Goal: Task Accomplishment & Management: Complete application form

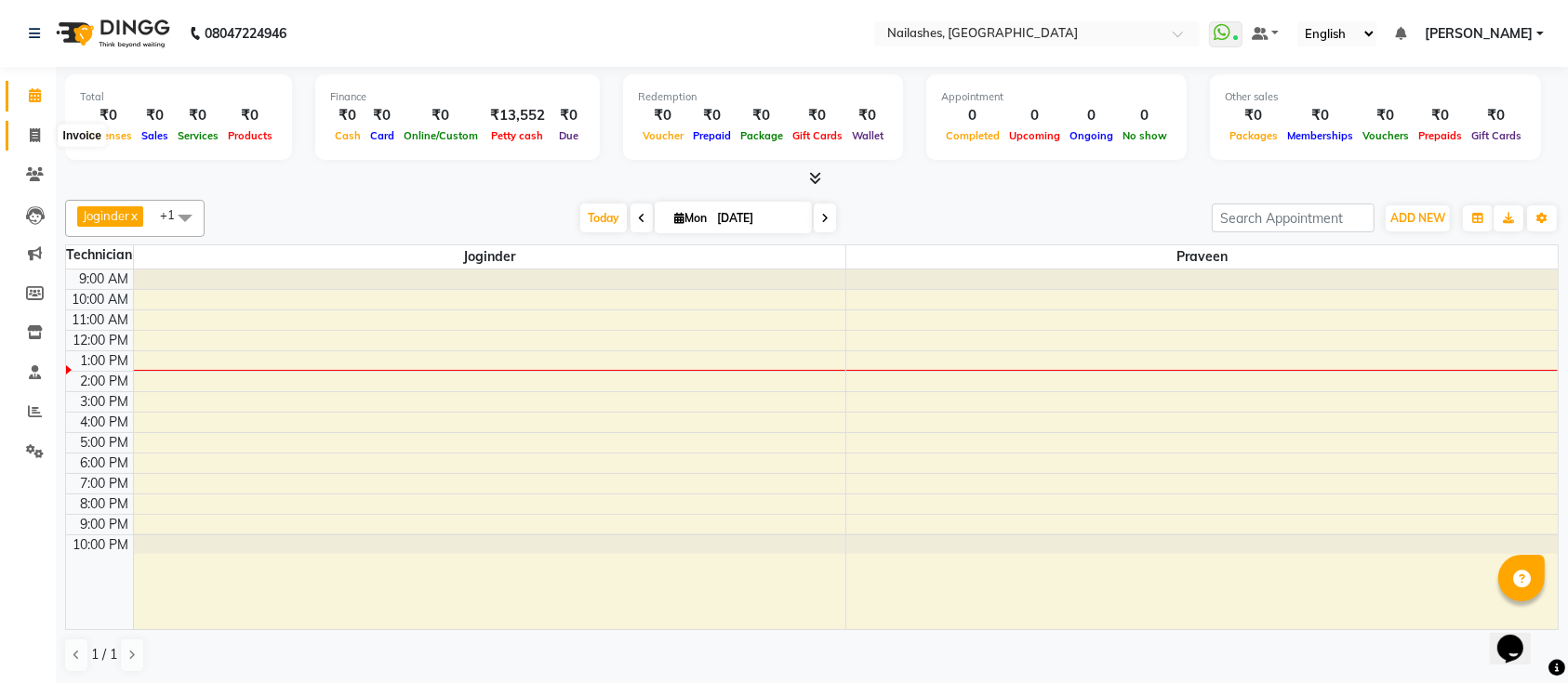
click at [37, 133] on icon at bounding box center [35, 135] width 11 height 14
select select "6187"
select select "service"
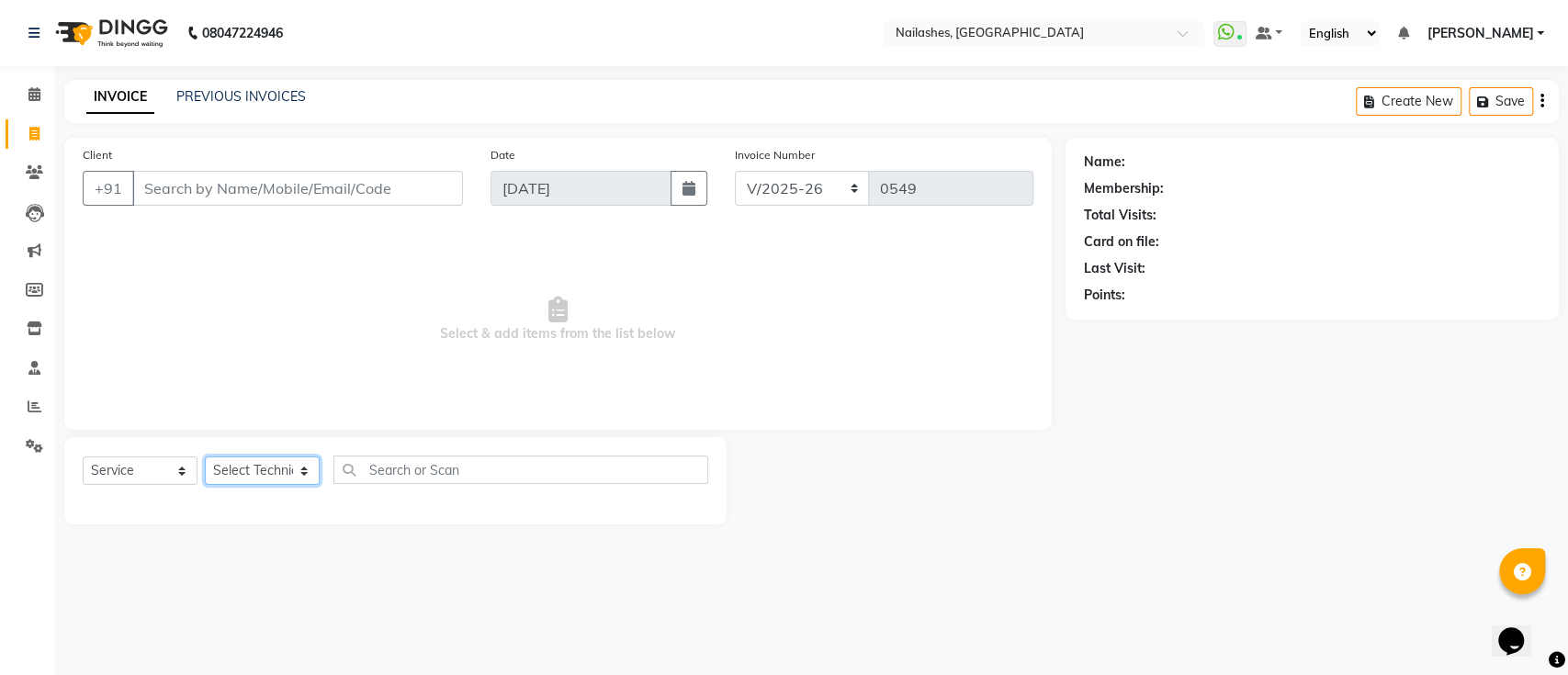
click at [252, 465] on select "Select Technician [PERSON_NAME] [PERSON_NAME] [PERSON_NAME] Manager [PERSON_NAM…" at bounding box center [262, 471] width 115 height 28
select select "45596"
click at [205, 457] on select "Select Technician [PERSON_NAME] [PERSON_NAME] [PERSON_NAME] Manager [PERSON_NAM…" at bounding box center [262, 471] width 115 height 28
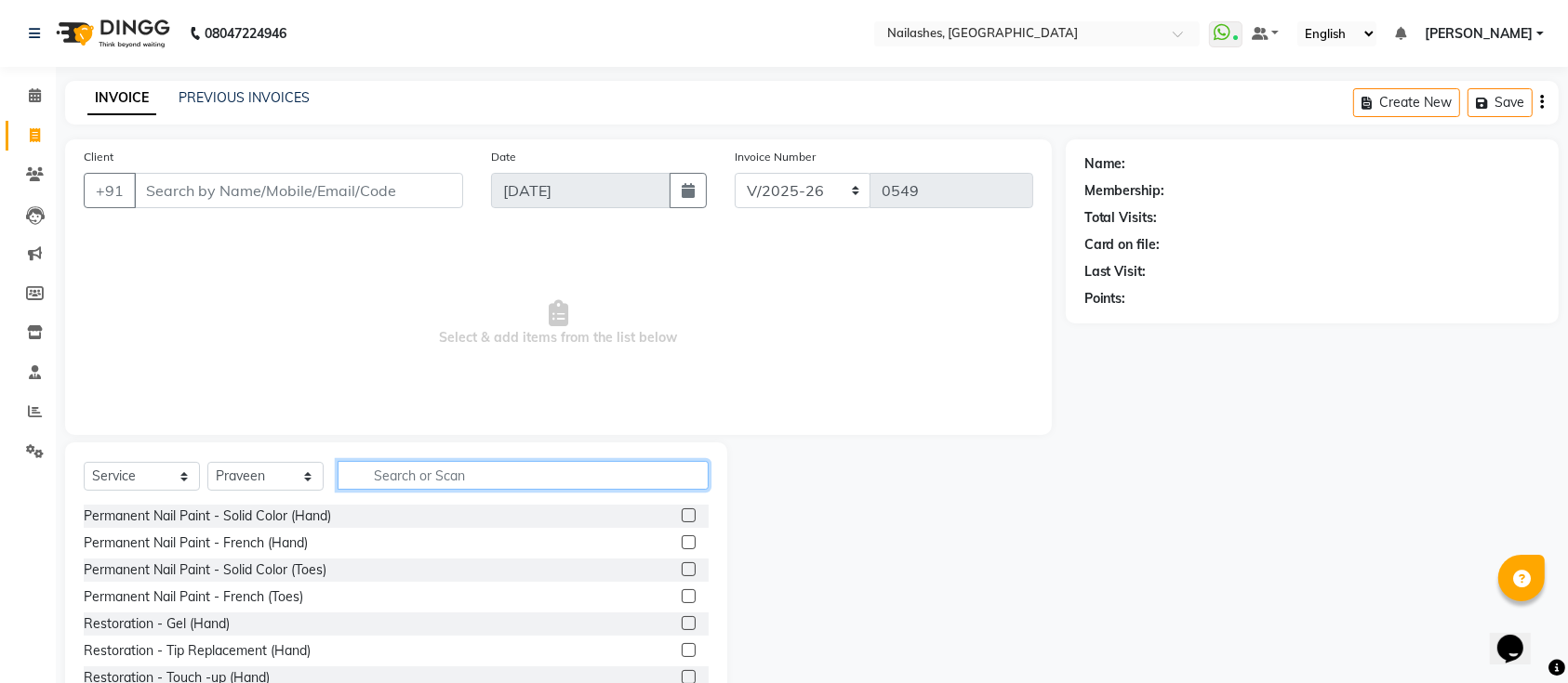
click at [406, 482] on input "text" at bounding box center [523, 476] width 371 height 29
type input "rem"
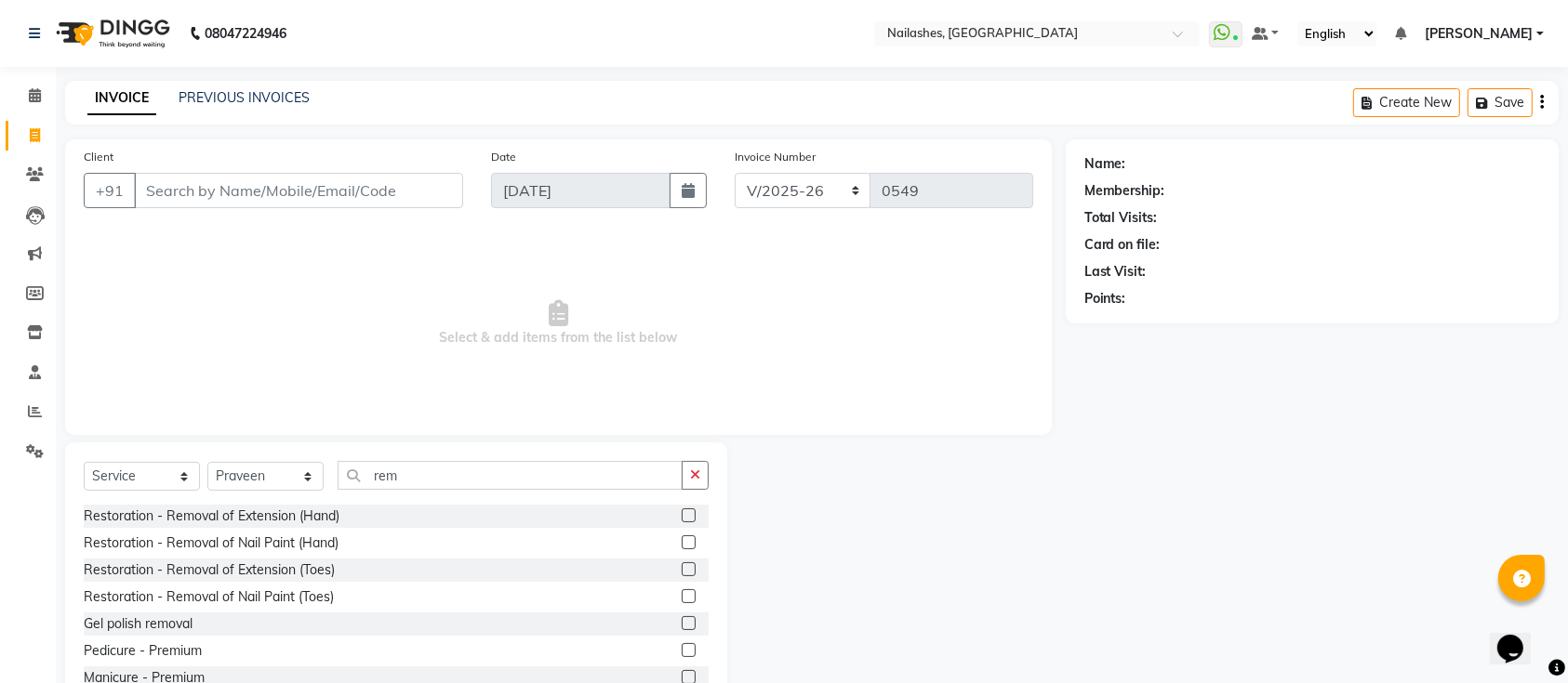
click at [681, 512] on label at bounding box center [688, 515] width 14 height 14
click at [681, 512] on input "checkbox" at bounding box center [687, 516] width 12 height 12
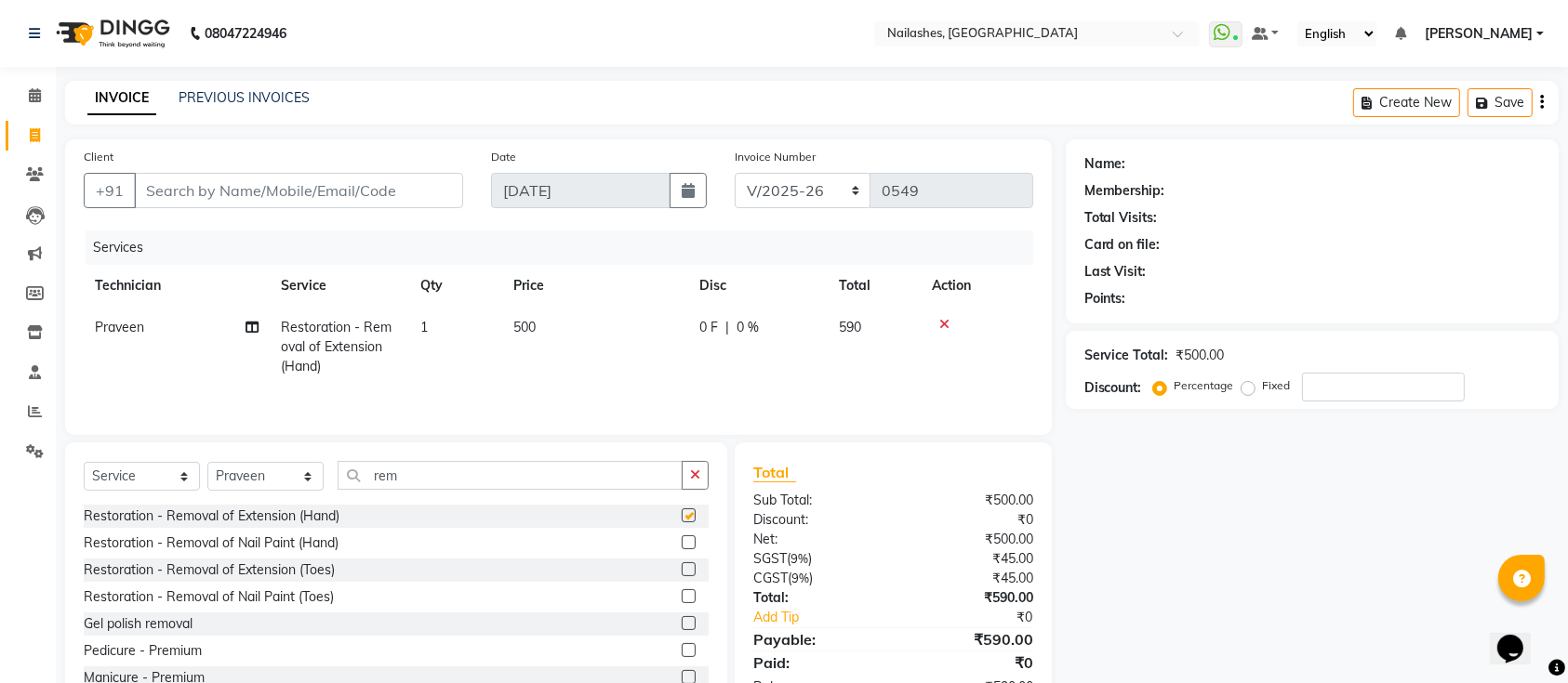
checkbox input "false"
click at [568, 484] on input "rem" at bounding box center [509, 476] width 345 height 29
type input "r"
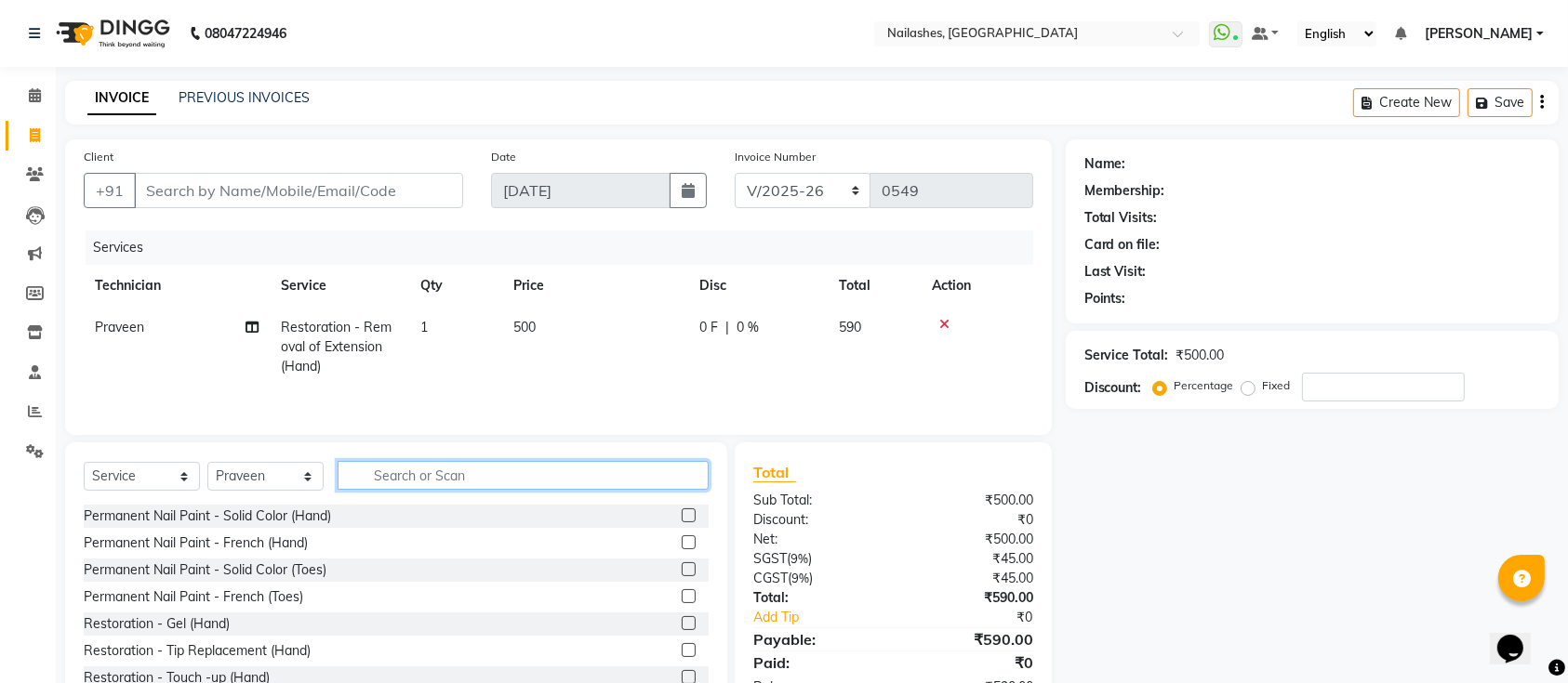
type input "r"
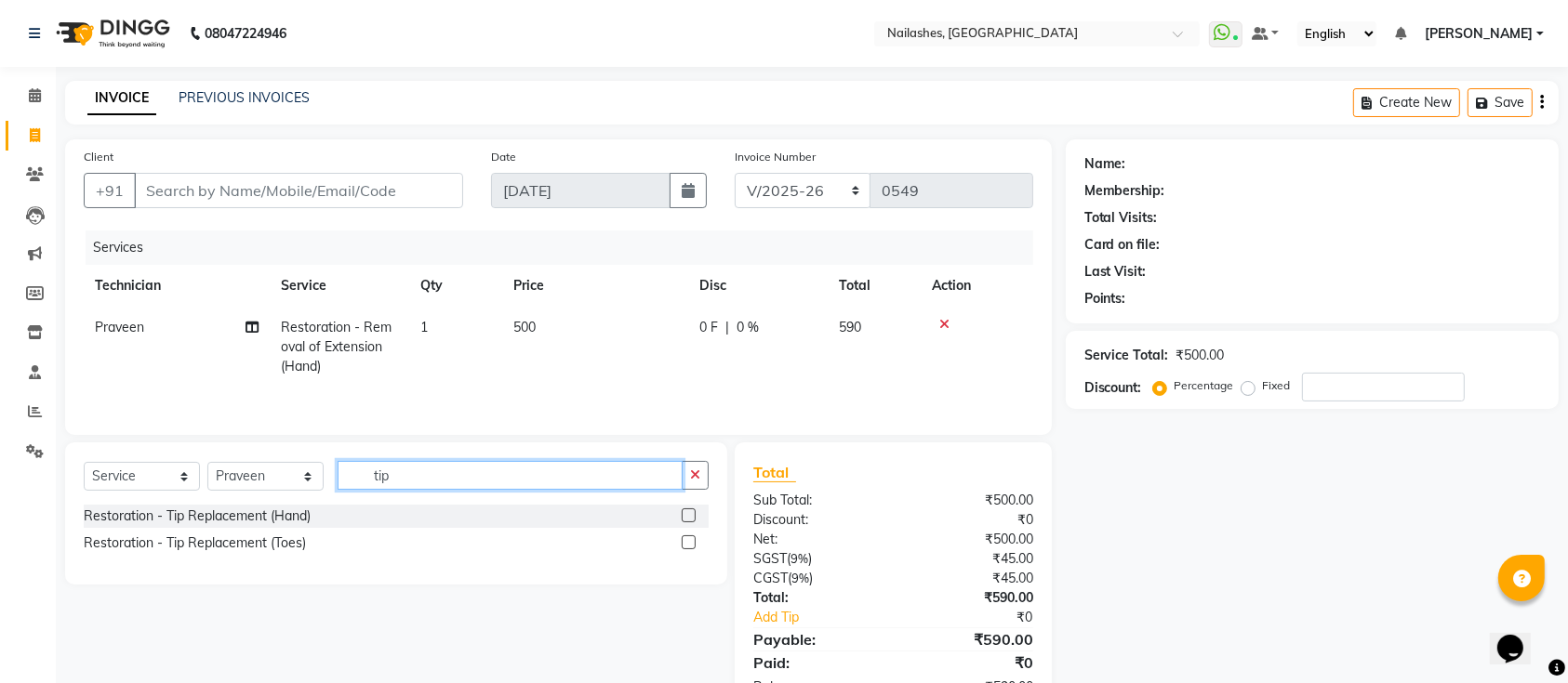
type input "tip"
click at [688, 509] on div at bounding box center [695, 517] width 27 height 23
click at [684, 517] on label at bounding box center [688, 515] width 14 height 14
click at [684, 517] on input "checkbox" at bounding box center [687, 516] width 12 height 12
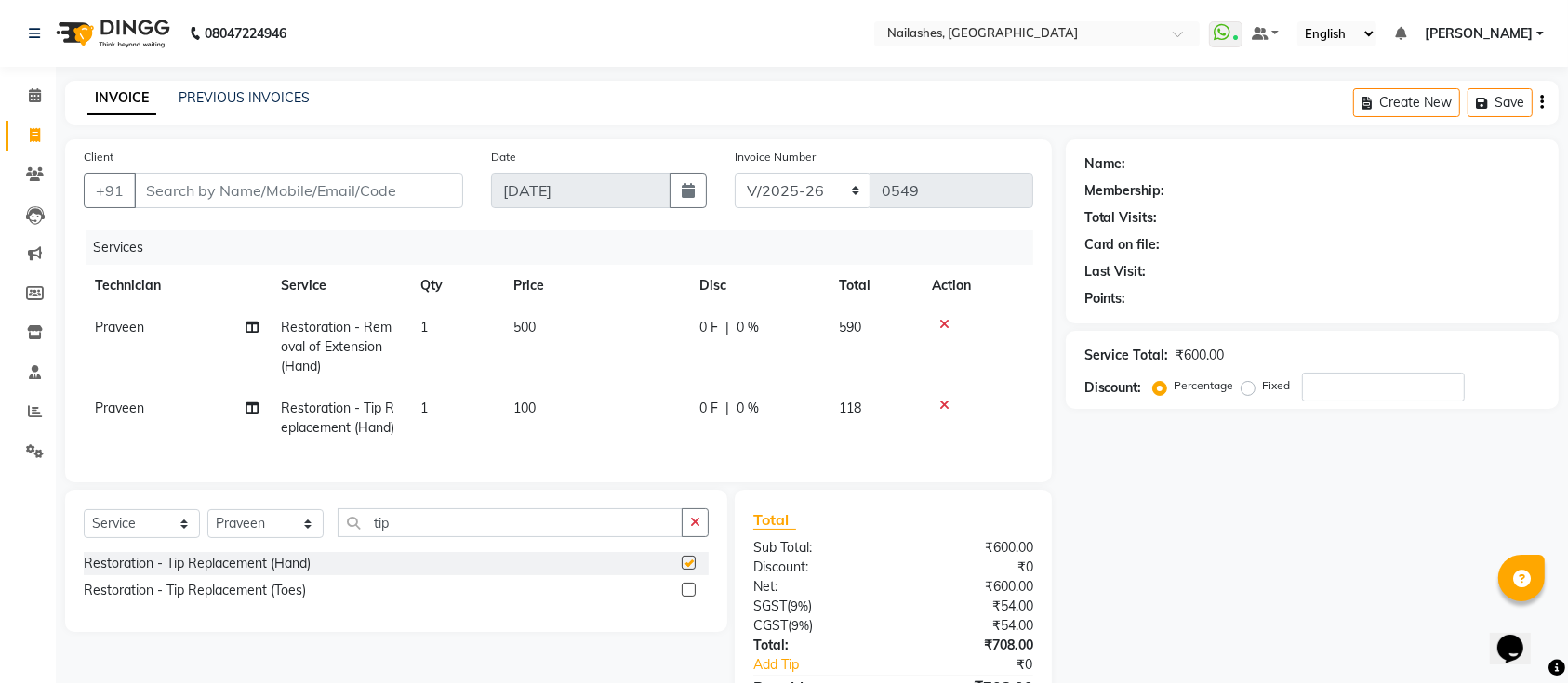
checkbox input "false"
click at [560, 398] on td "100" at bounding box center [596, 419] width 186 height 61
select select "45596"
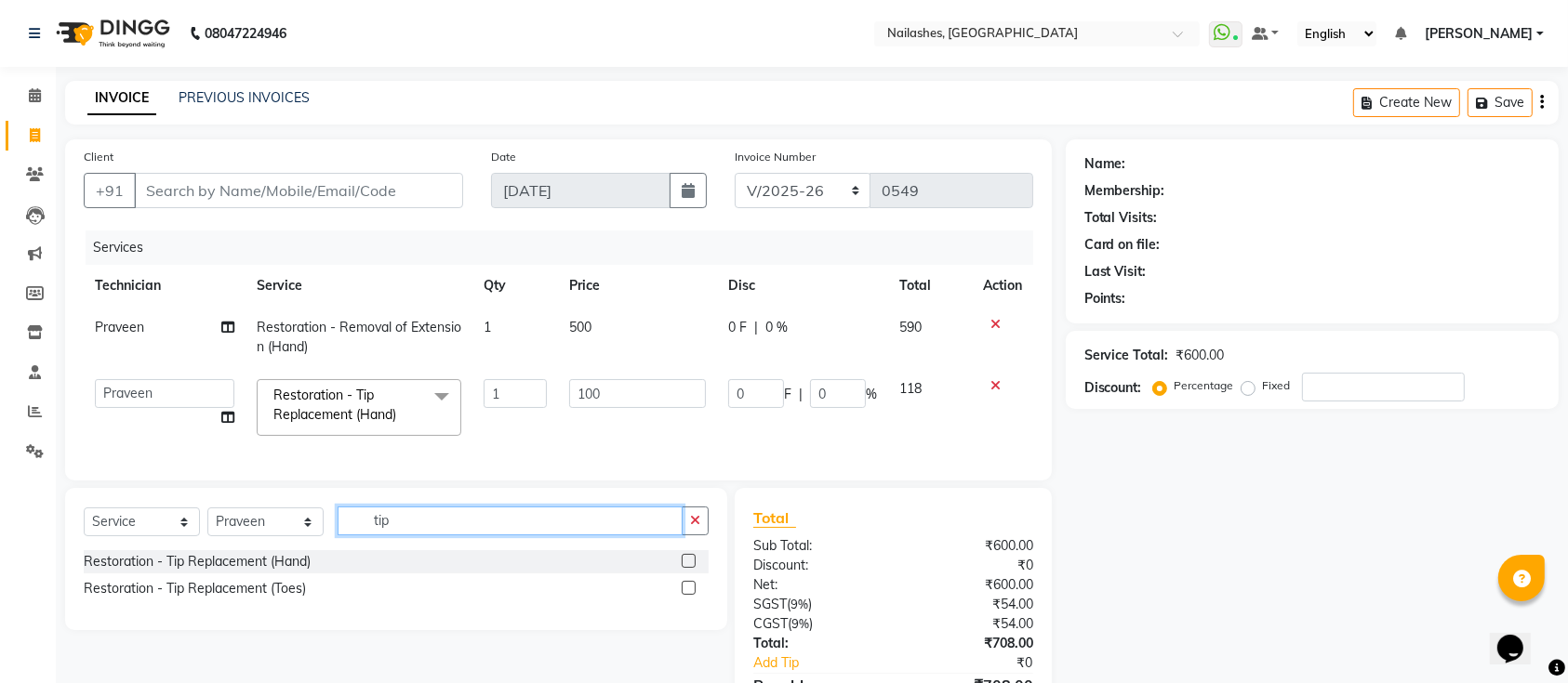
click at [522, 530] on input "tip" at bounding box center [509, 521] width 345 height 29
type input "t"
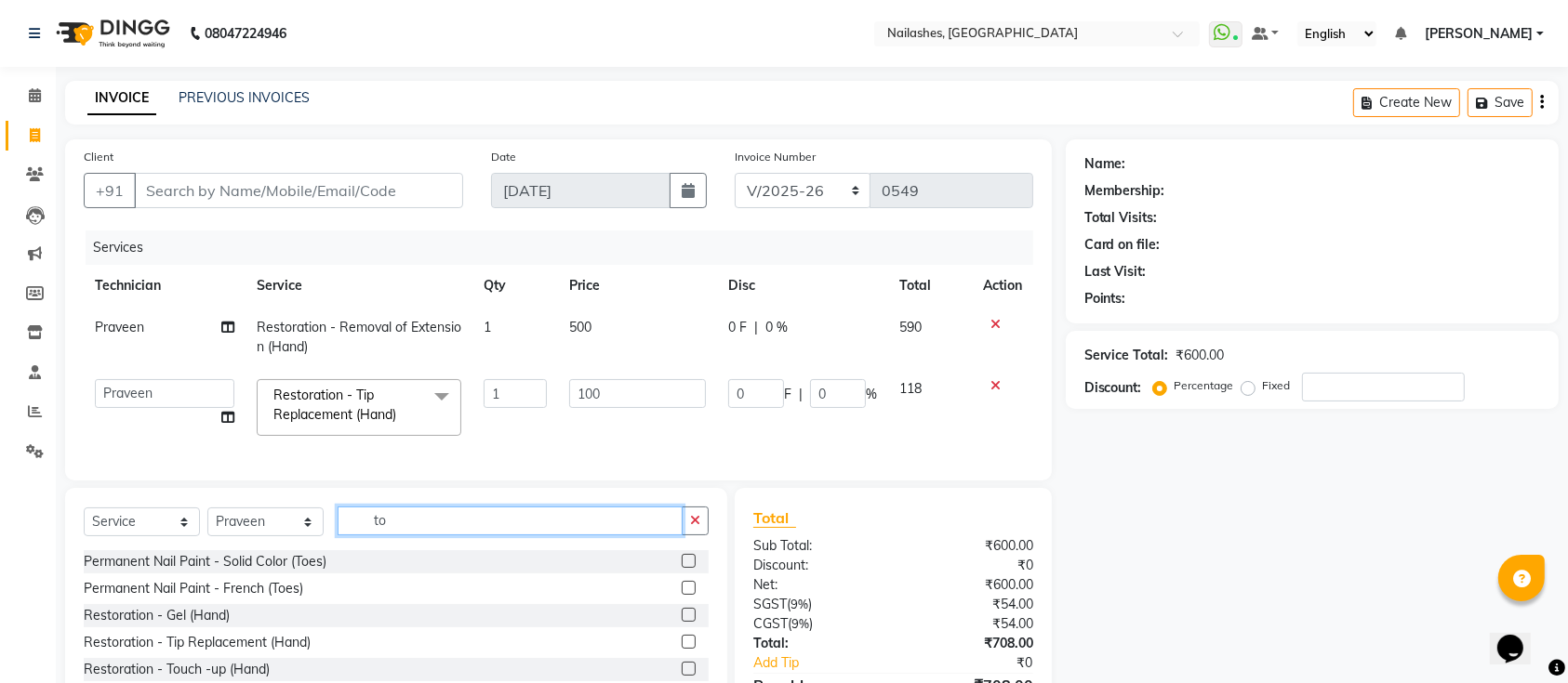
type input "t"
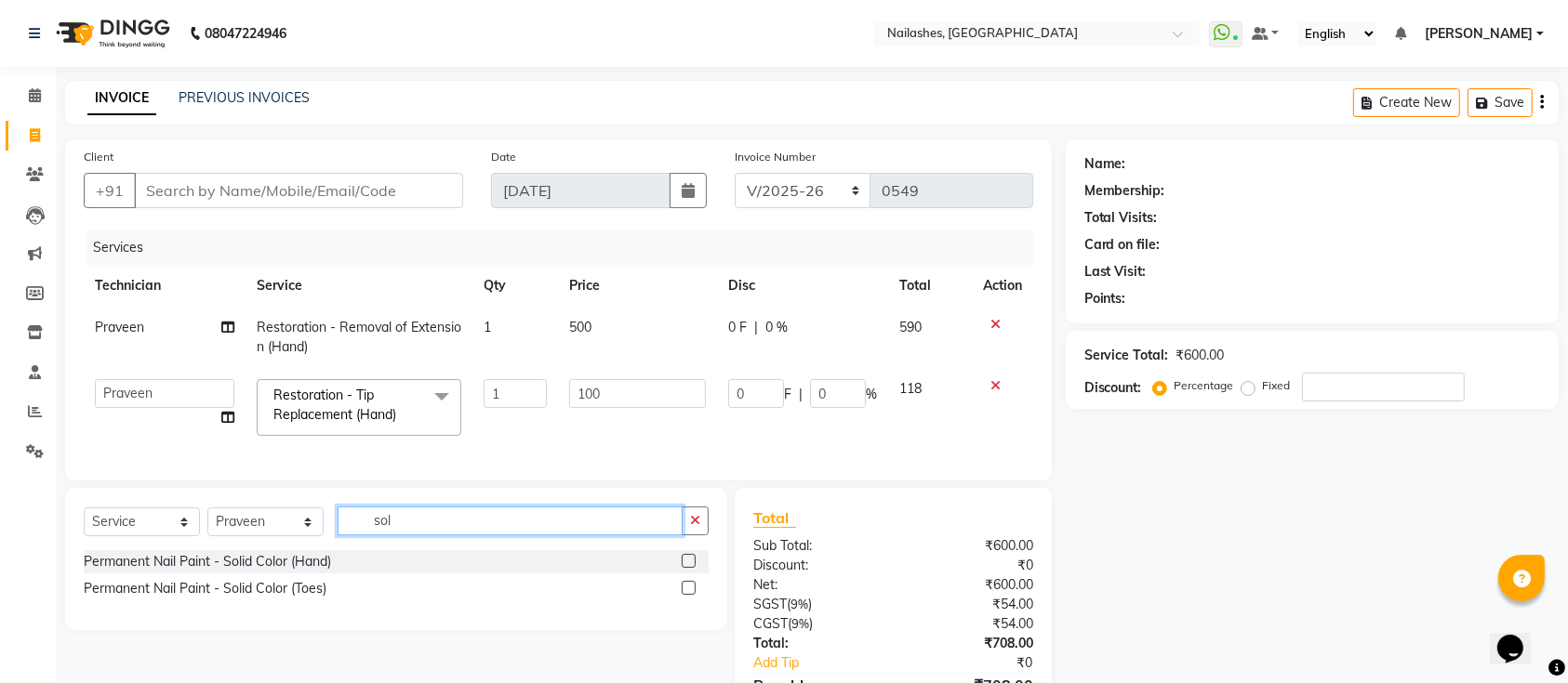
type input "sol"
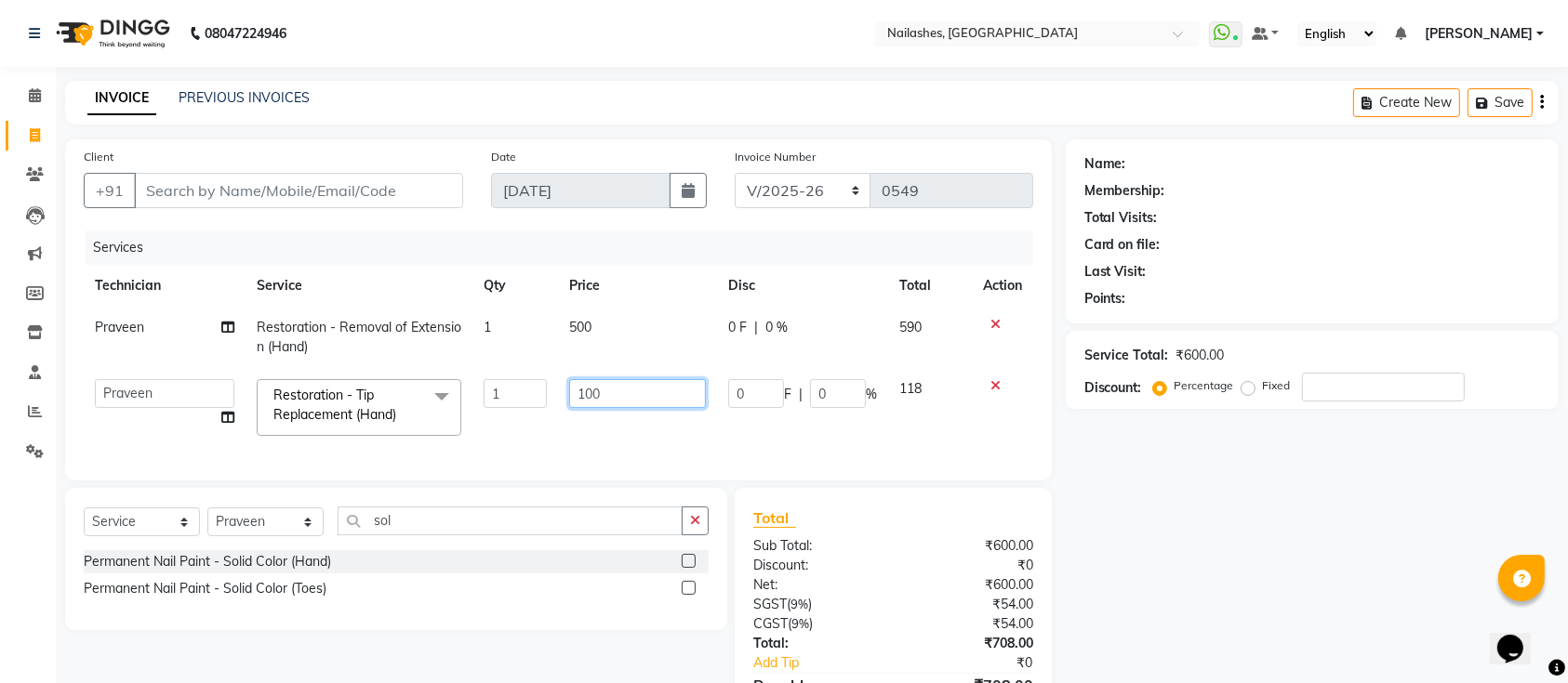
click at [625, 397] on input "100" at bounding box center [637, 394] width 136 height 29
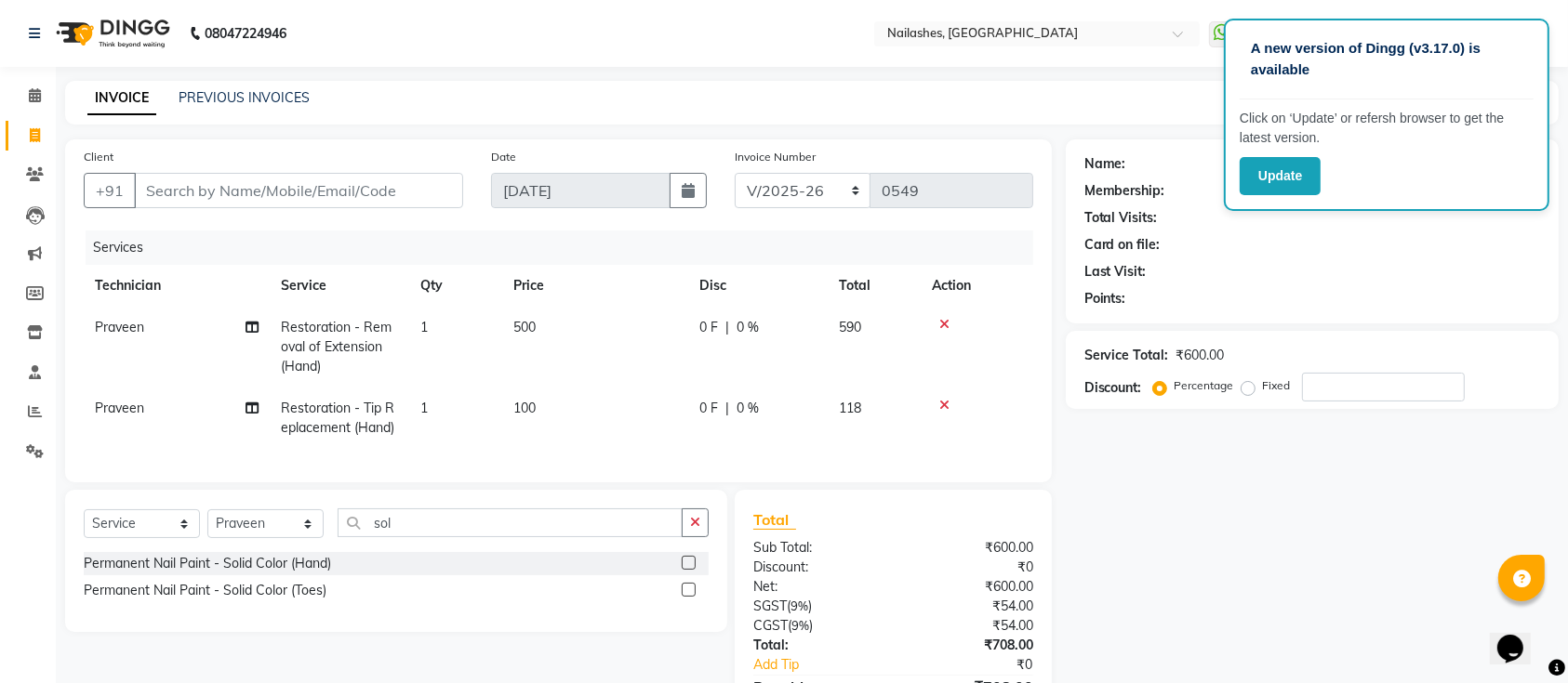
click at [688, 570] on label at bounding box center [688, 563] width 14 height 14
click at [688, 570] on input "checkbox" at bounding box center [687, 564] width 12 height 12
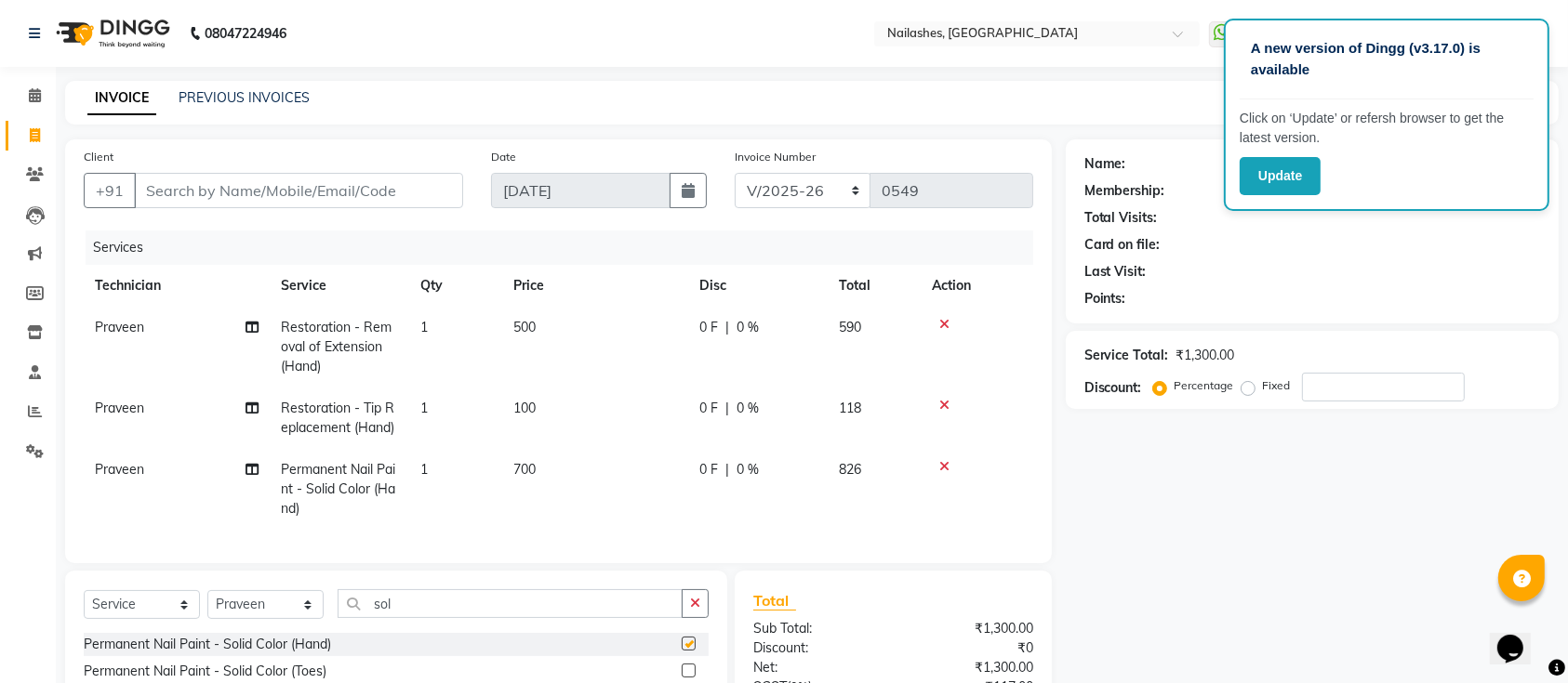
checkbox input "false"
click at [609, 450] on td "700" at bounding box center [596, 489] width 186 height 81
select select "45596"
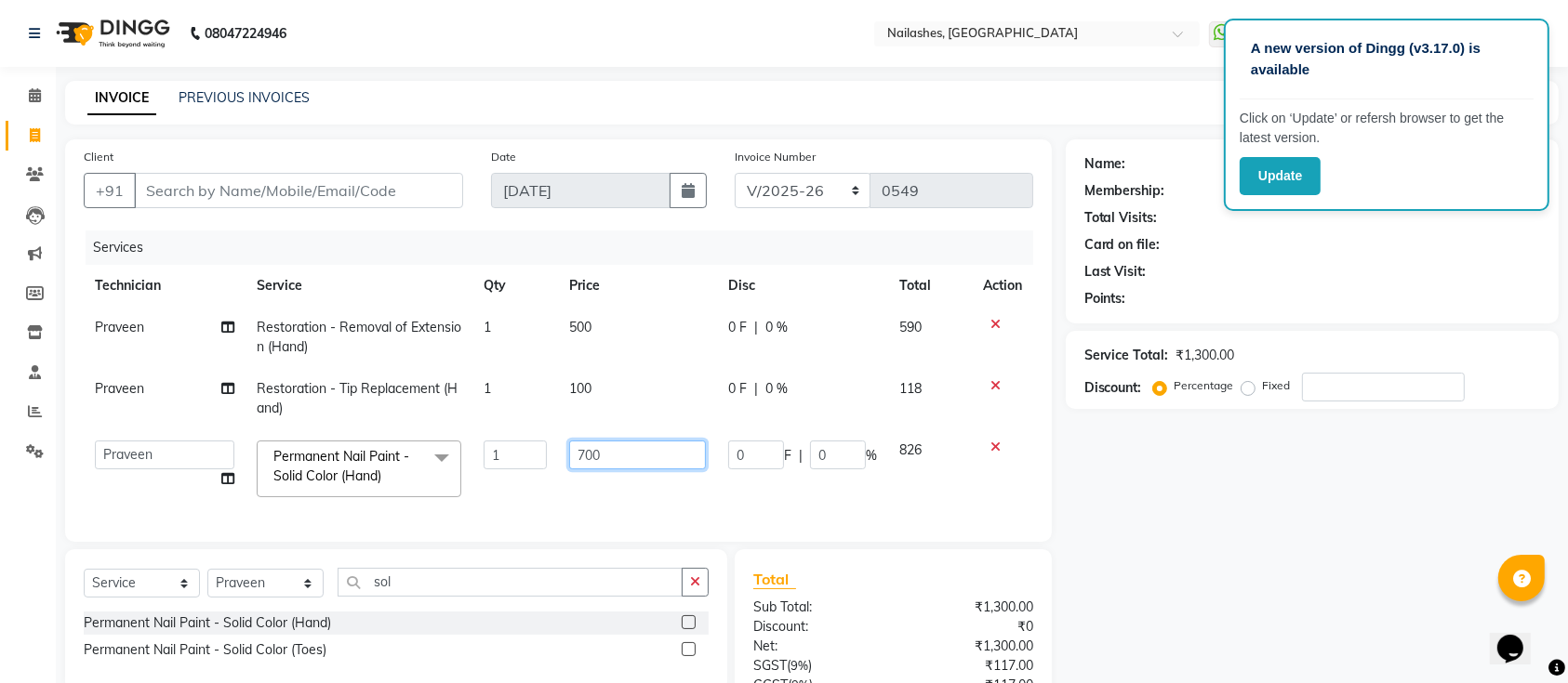
click at [648, 455] on input "700" at bounding box center [637, 455] width 136 height 29
type input "7"
type input "200"
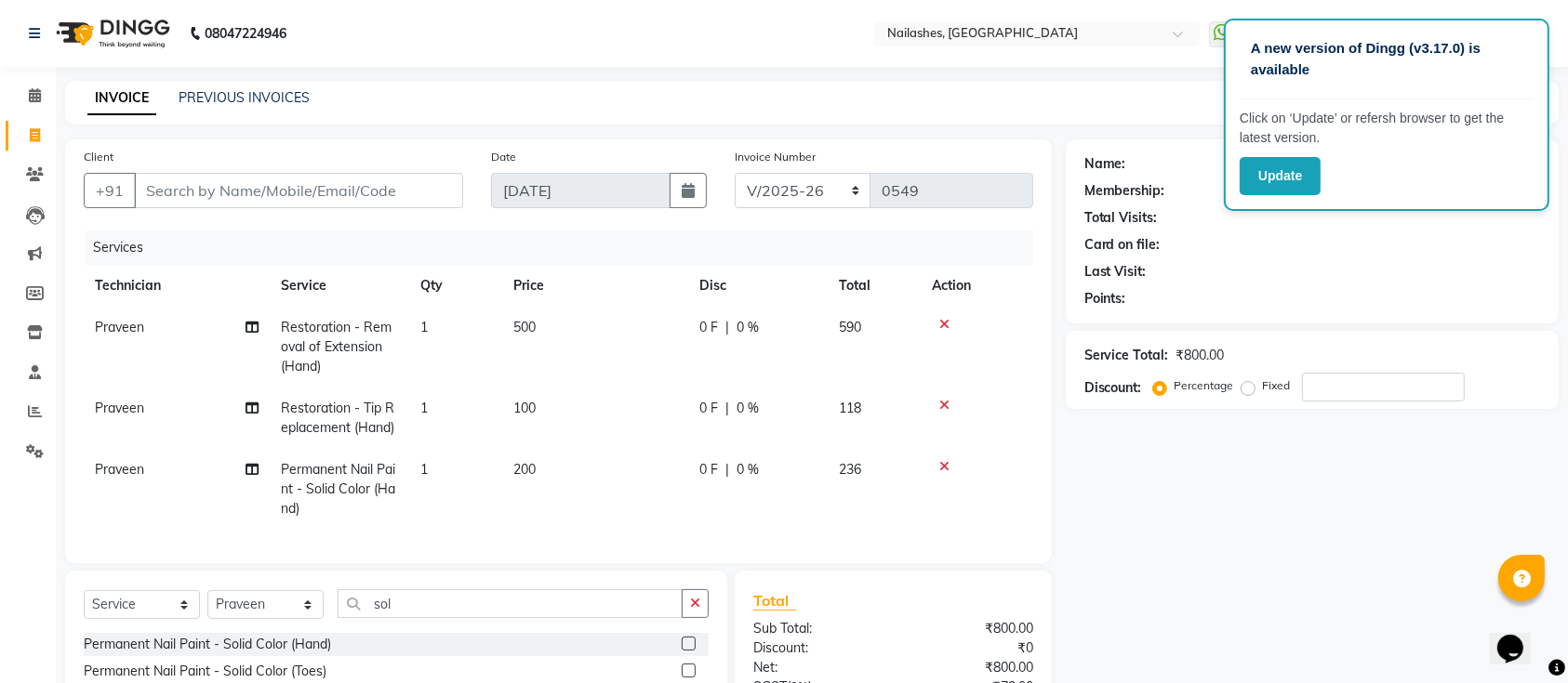
click at [610, 554] on div "Client +91 Date [DATE] Invoice Number BTH/2025-26 RED/2025-26 V/2025 V/[PHONE_N…" at bounding box center [558, 351] width 987 height 424
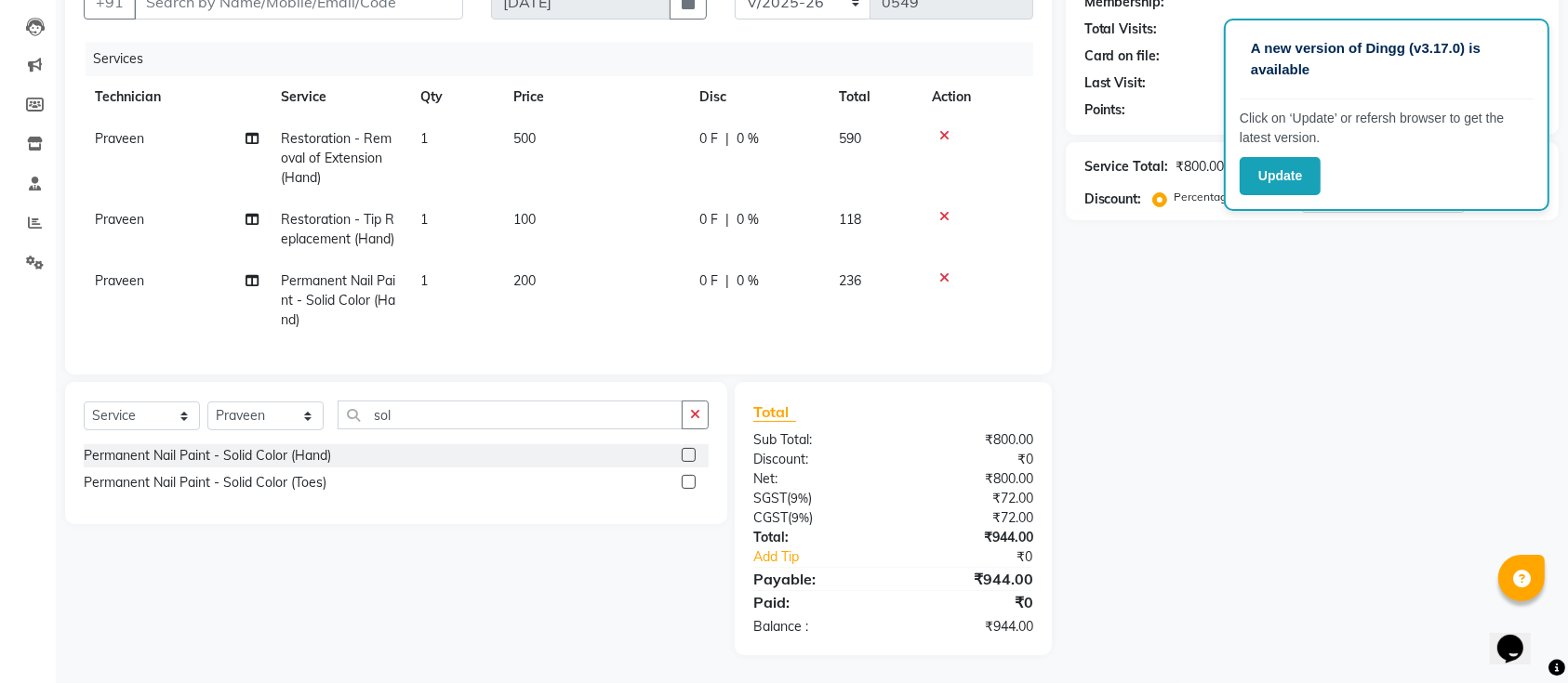
scroll to position [207, 0]
click at [1371, 301] on div "Name: Membership: Total Visits: Card on file: Last Visit: Points: Service Total…" at bounding box center [1318, 304] width 506 height 705
click at [1178, 257] on div "Name: Membership: Total Visits: Card on file: Last Visit: Points: Service Total…" at bounding box center [1318, 304] width 506 height 705
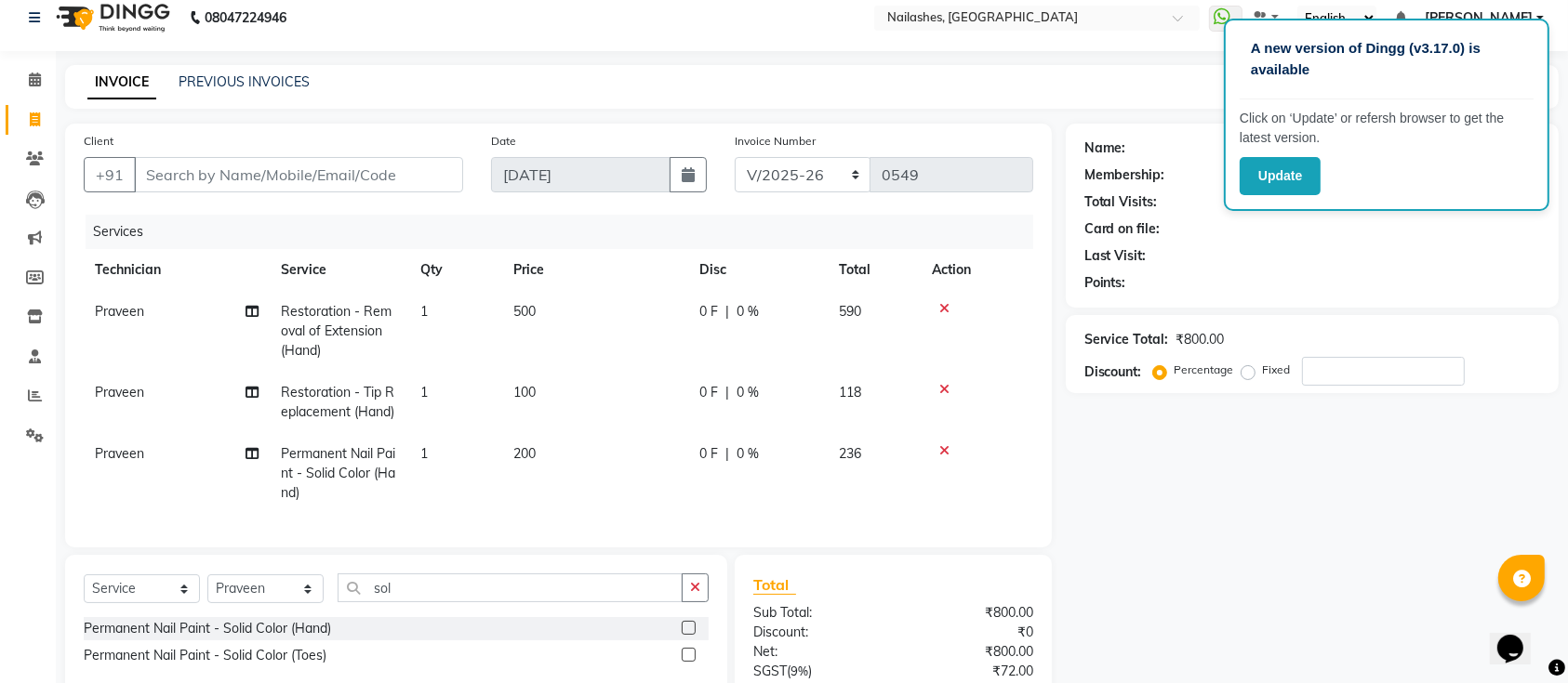
scroll to position [0, 0]
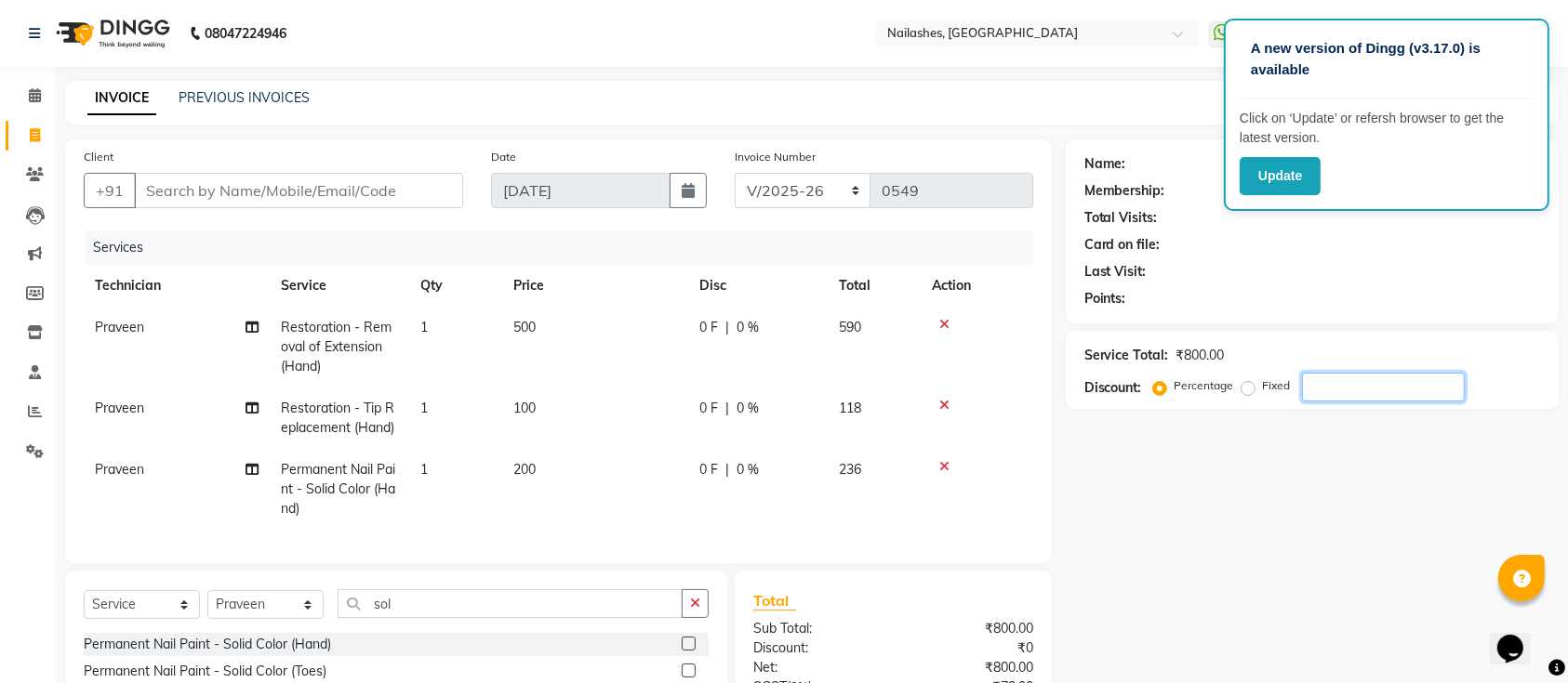
drag, startPoint x: 1352, startPoint y: 403, endPoint x: 1340, endPoint y: 398, distance: 13.0
click at [1340, 398] on div "Service Total: ₹800.00 Discount: Percentage Fixed" at bounding box center [1311, 370] width 493 height 78
click at [1340, 398] on input "number" at bounding box center [1383, 387] width 162 height 29
type input "15"
click at [159, 187] on input "Client" at bounding box center [298, 190] width 330 height 36
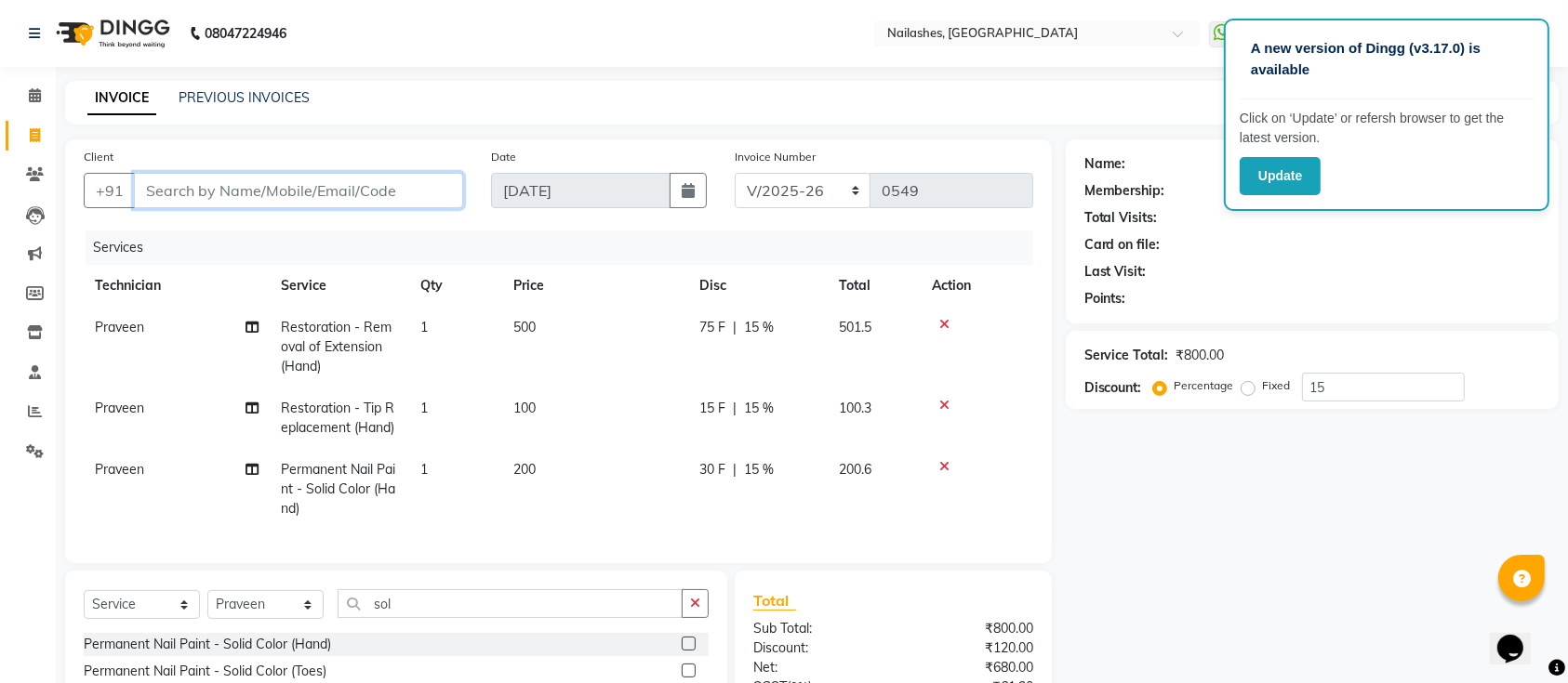
type input "9"
type input "0"
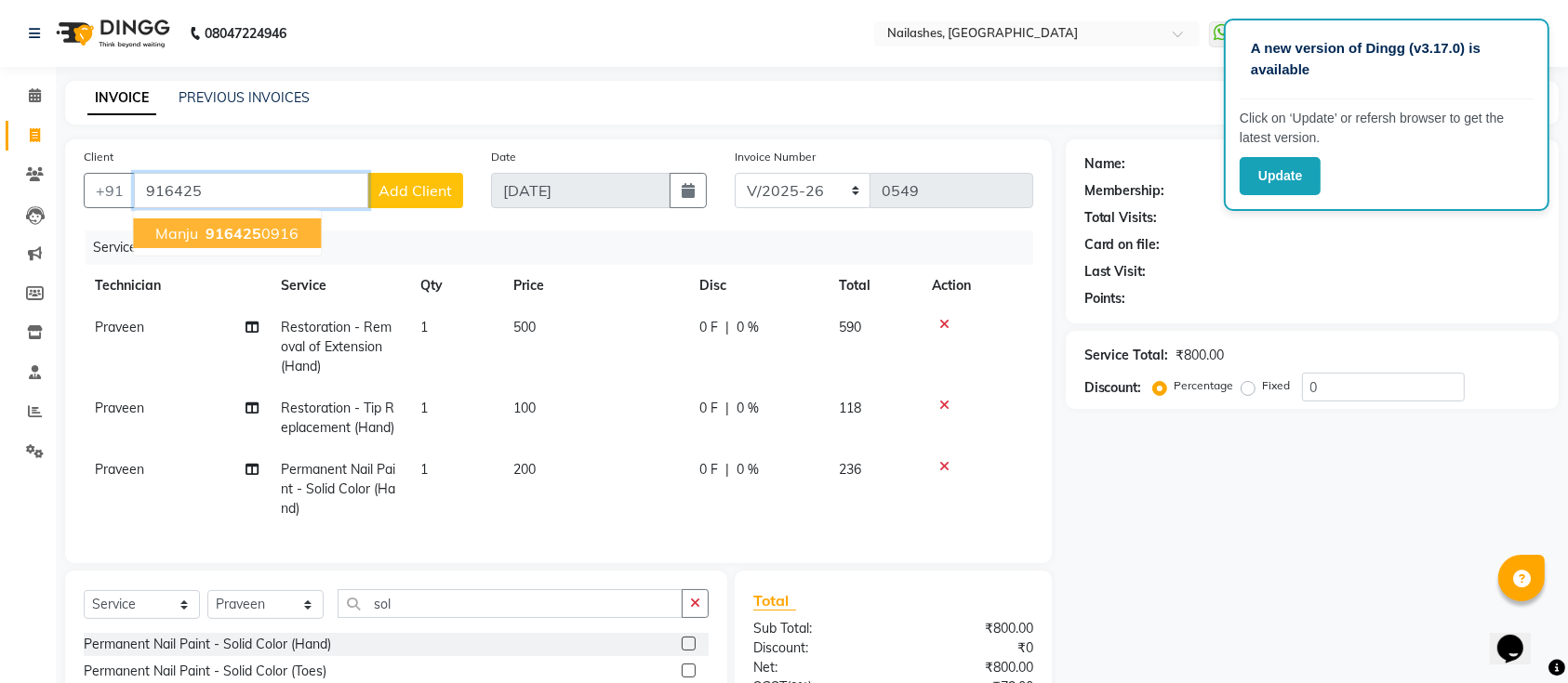
click at [231, 234] on span "916425" at bounding box center [233, 232] width 56 height 18
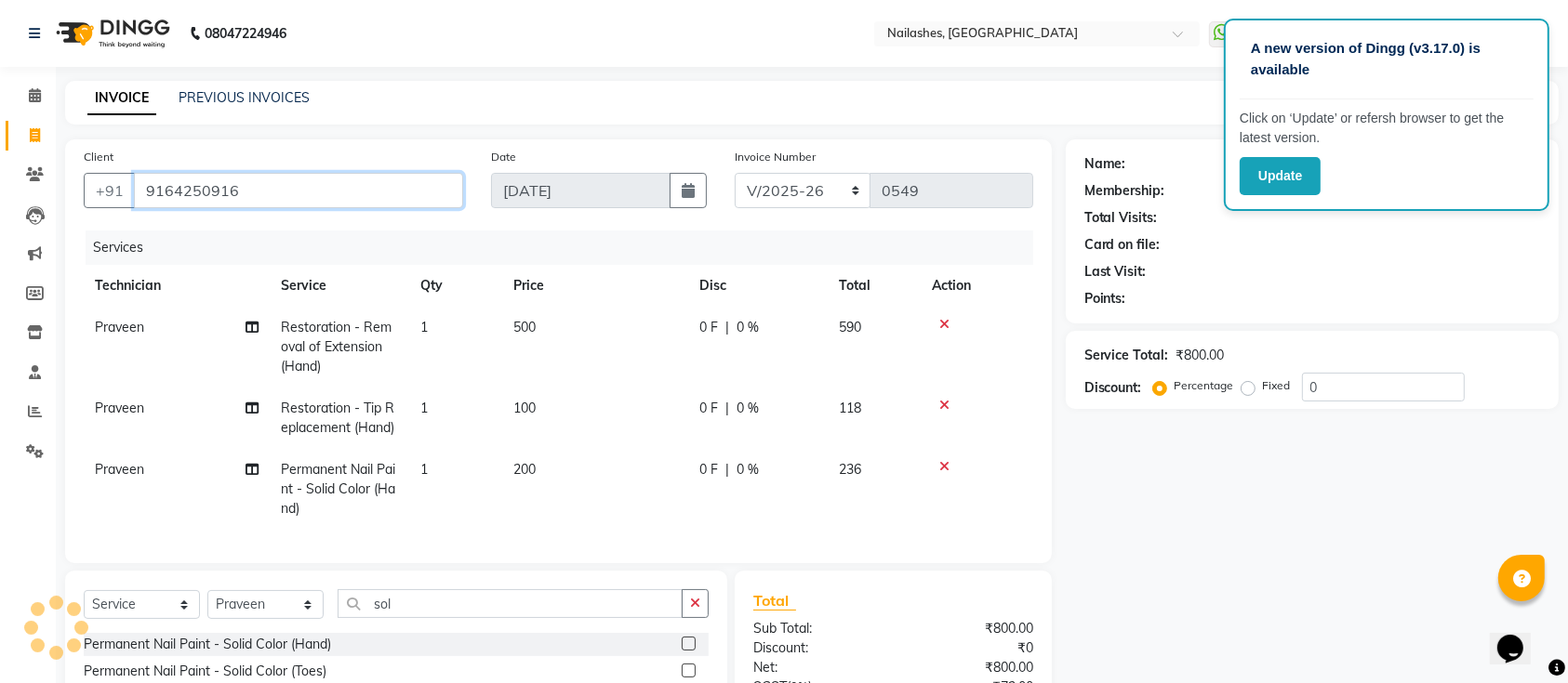
type input "9164250916"
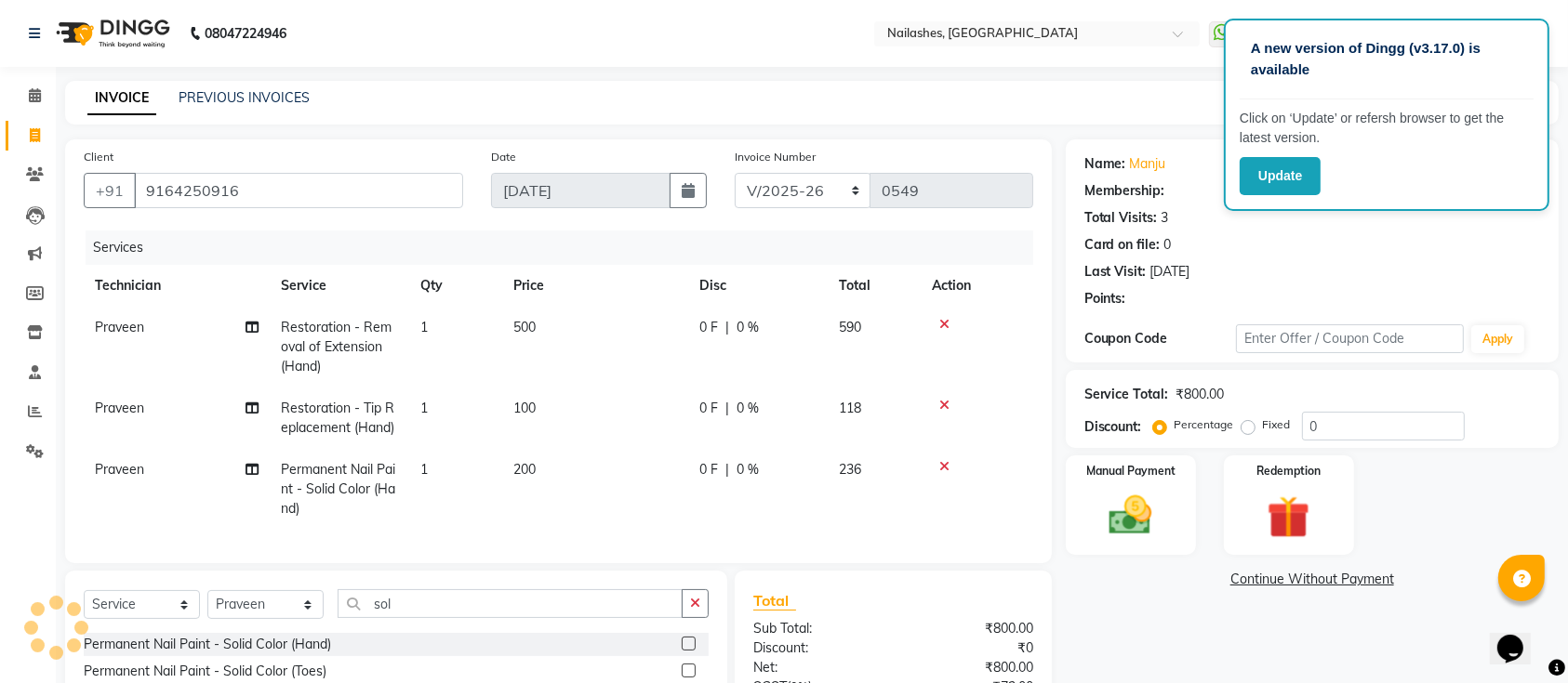
scroll to position [207, 0]
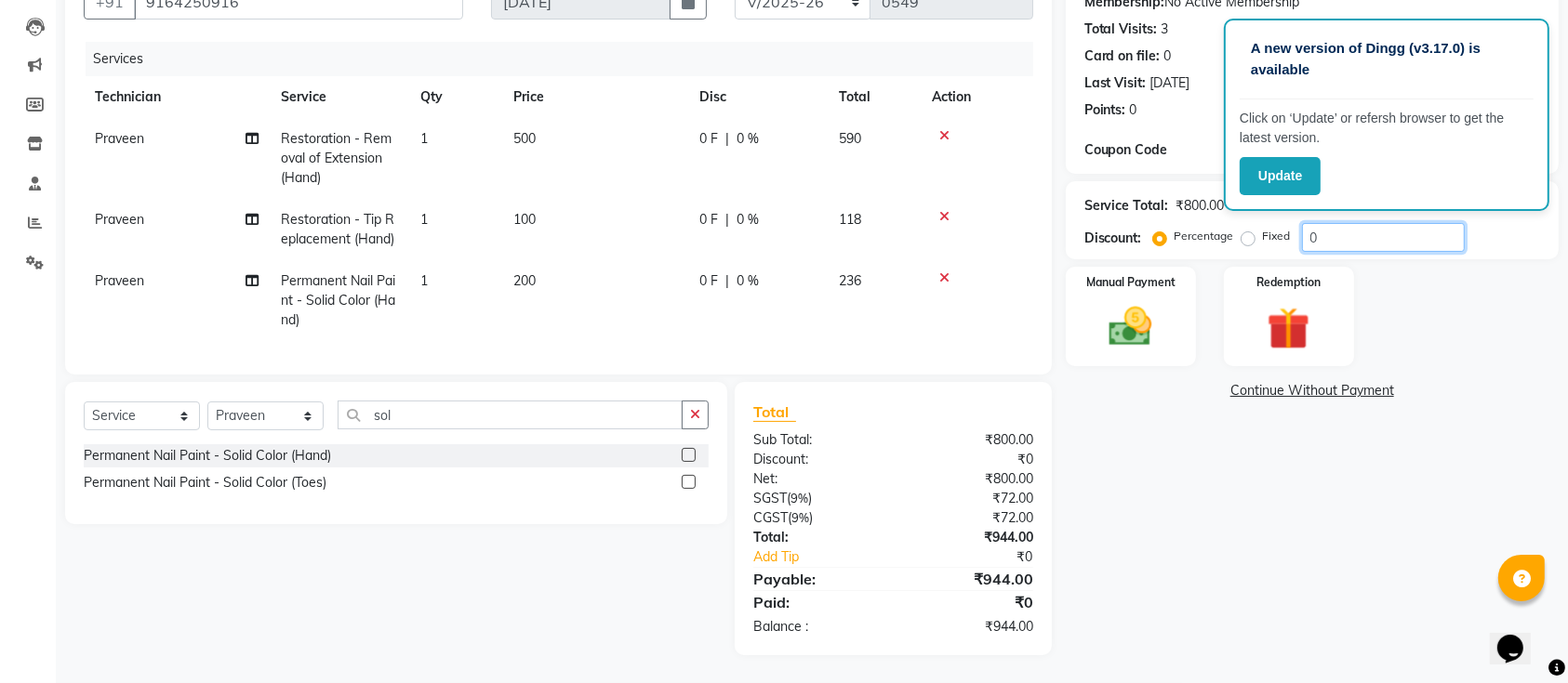
click at [1364, 229] on input "0" at bounding box center [1383, 237] width 162 height 29
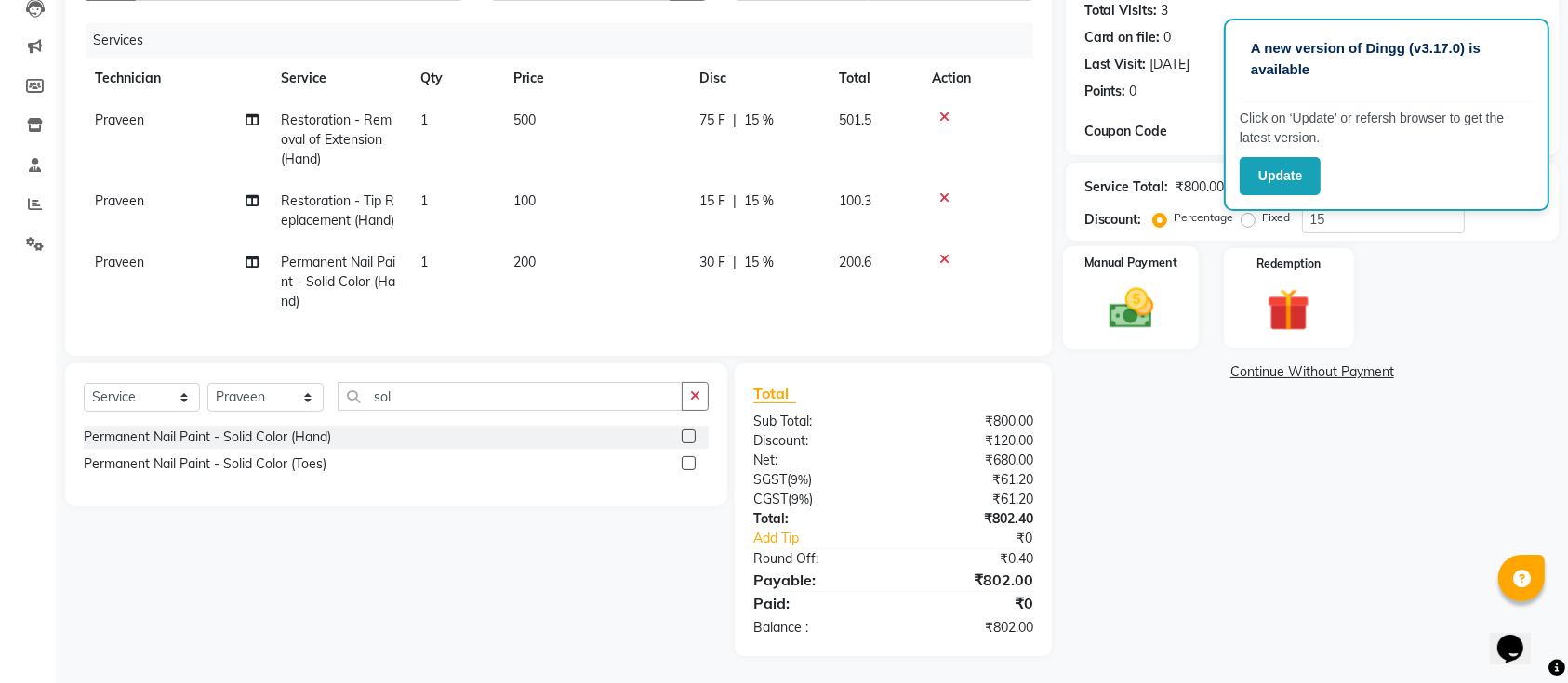
click at [1172, 273] on div "Manual Payment" at bounding box center [1130, 298] width 135 height 104
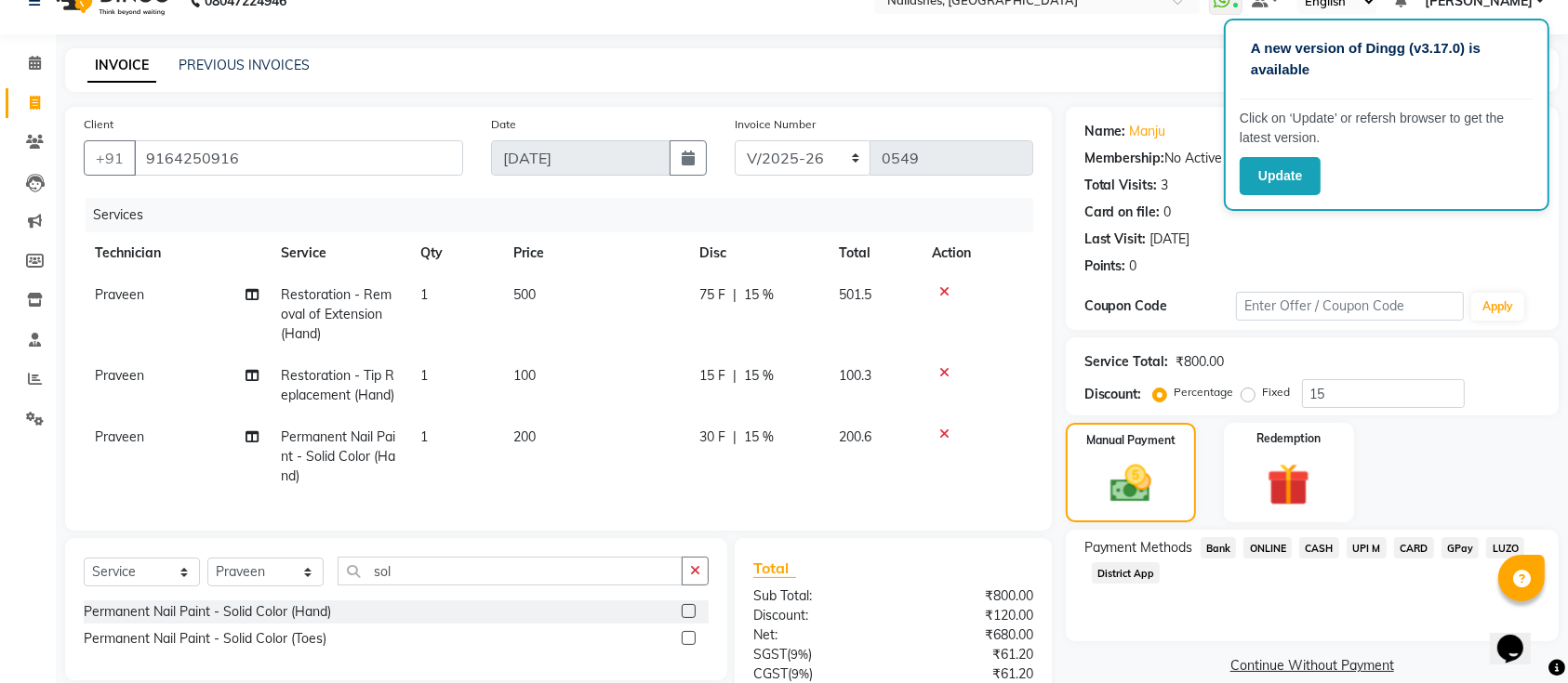
scroll to position [25, 0]
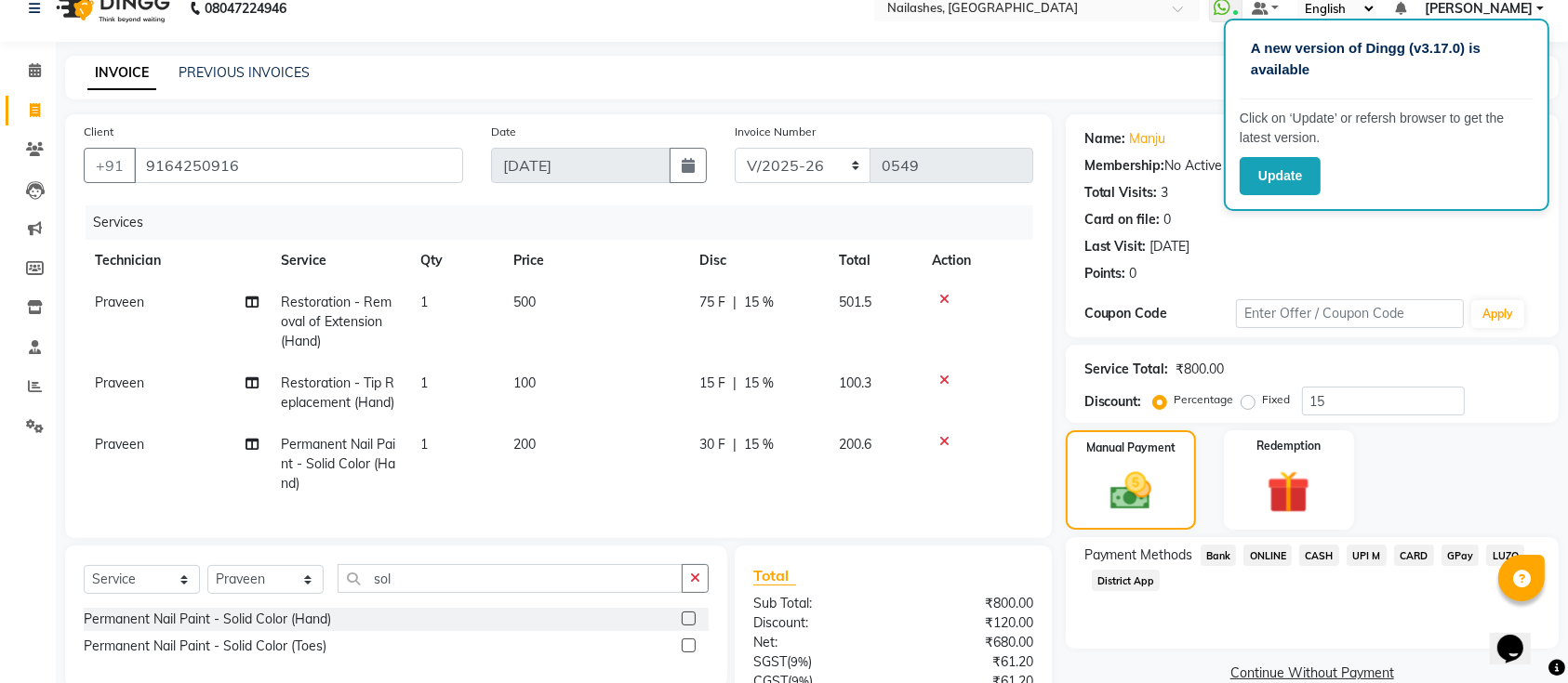
click at [554, 130] on div "Date [DATE]" at bounding box center [599, 159] width 245 height 76
click at [504, 189] on div "Date [DATE]" at bounding box center [599, 159] width 245 height 76
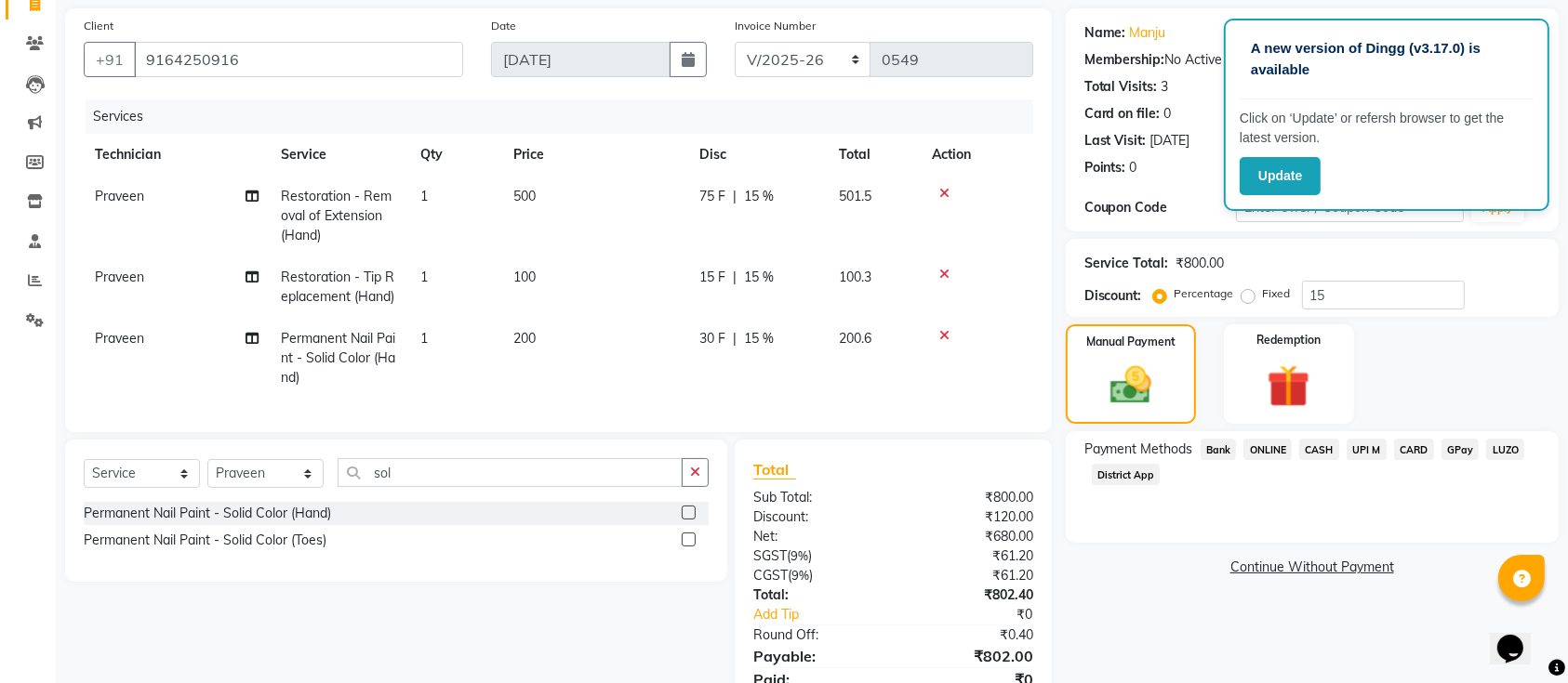
scroll to position [226, 0]
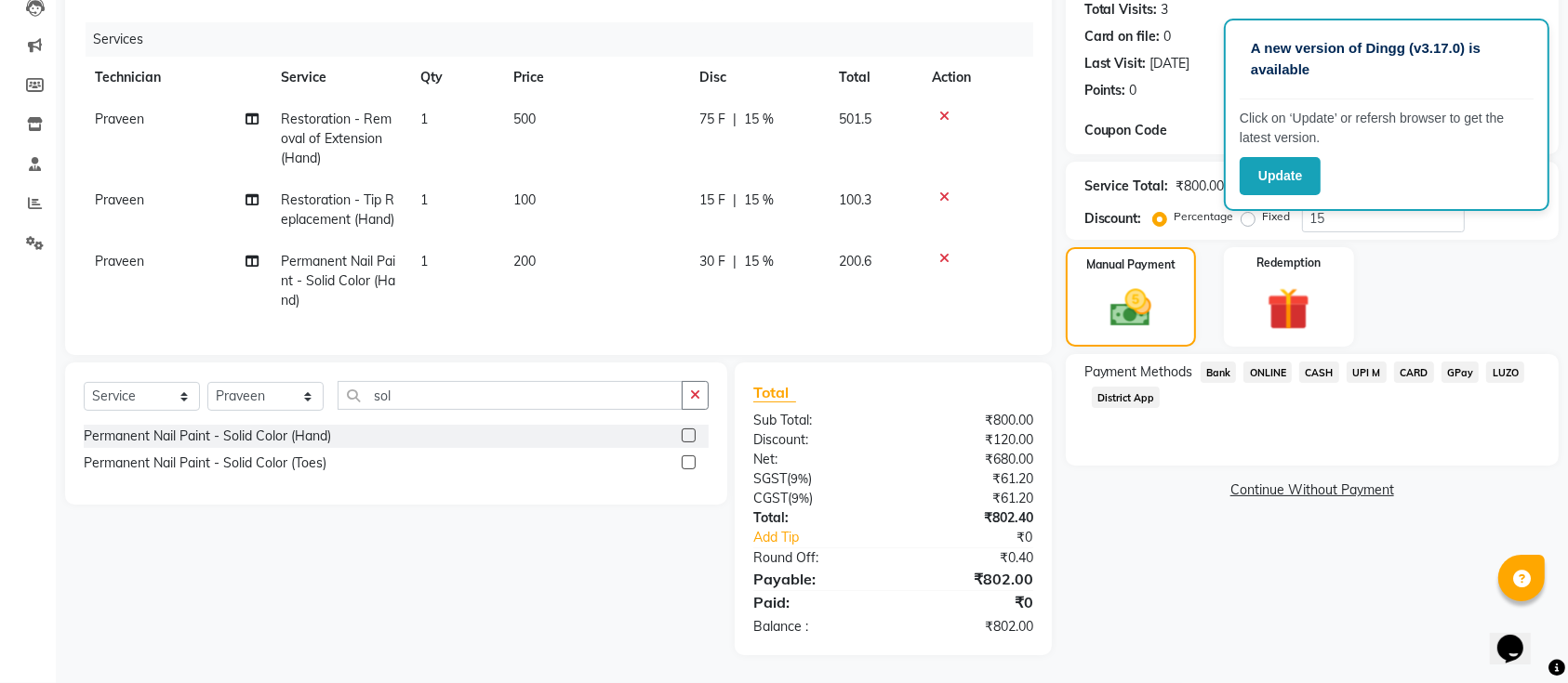
click at [1391, 361] on div "CARD" at bounding box center [1409, 374] width 47 height 25
click at [1399, 361] on span "CARD" at bounding box center [1414, 372] width 40 height 21
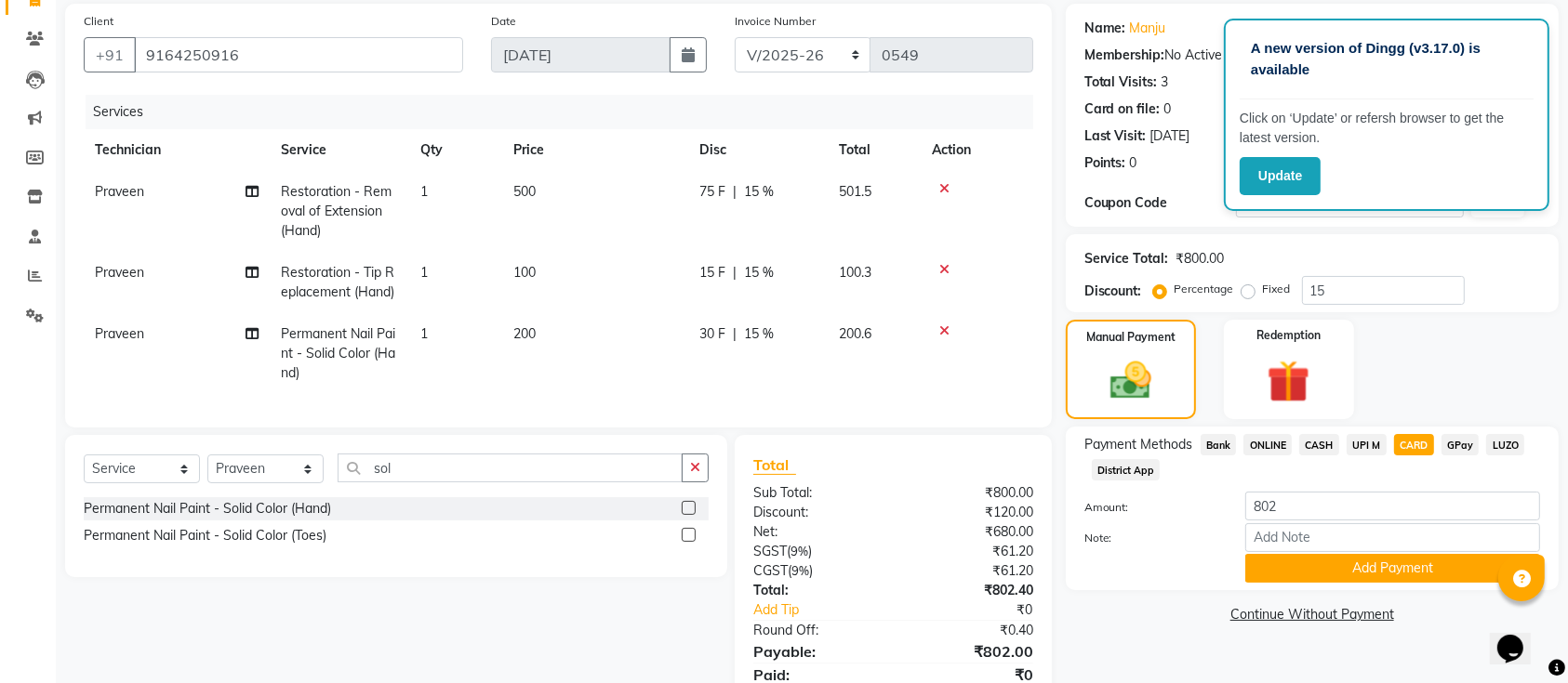
scroll to position [134, 0]
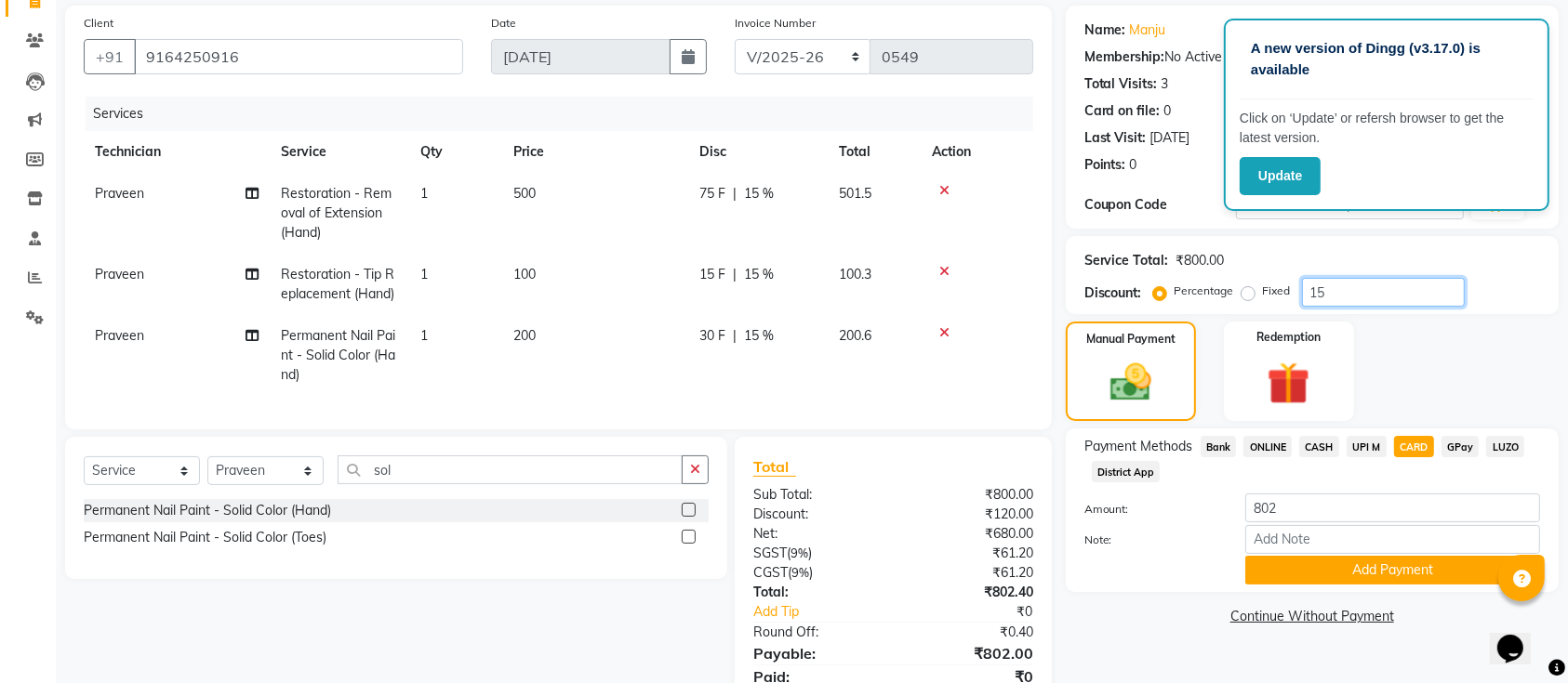
click at [1338, 280] on input "15" at bounding box center [1383, 292] width 162 height 29
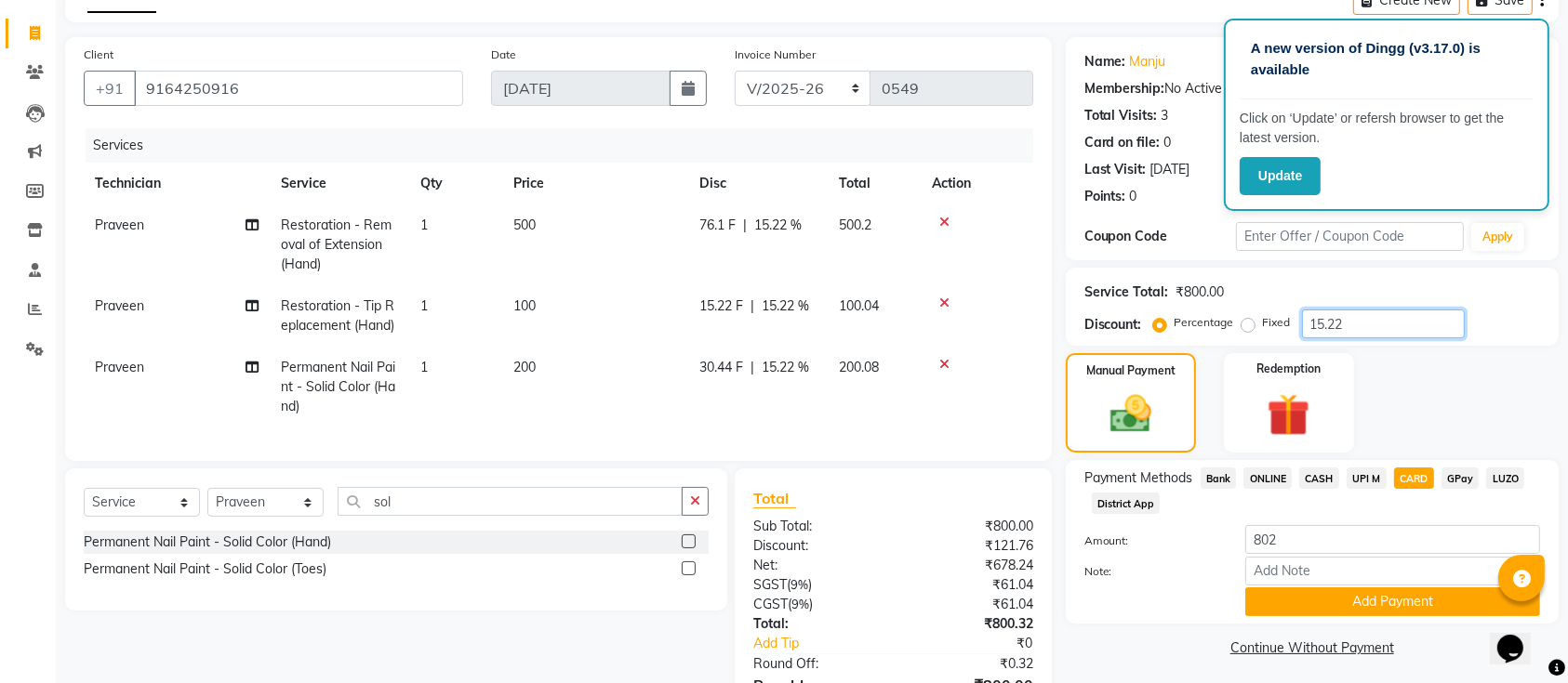
scroll to position [226, 0]
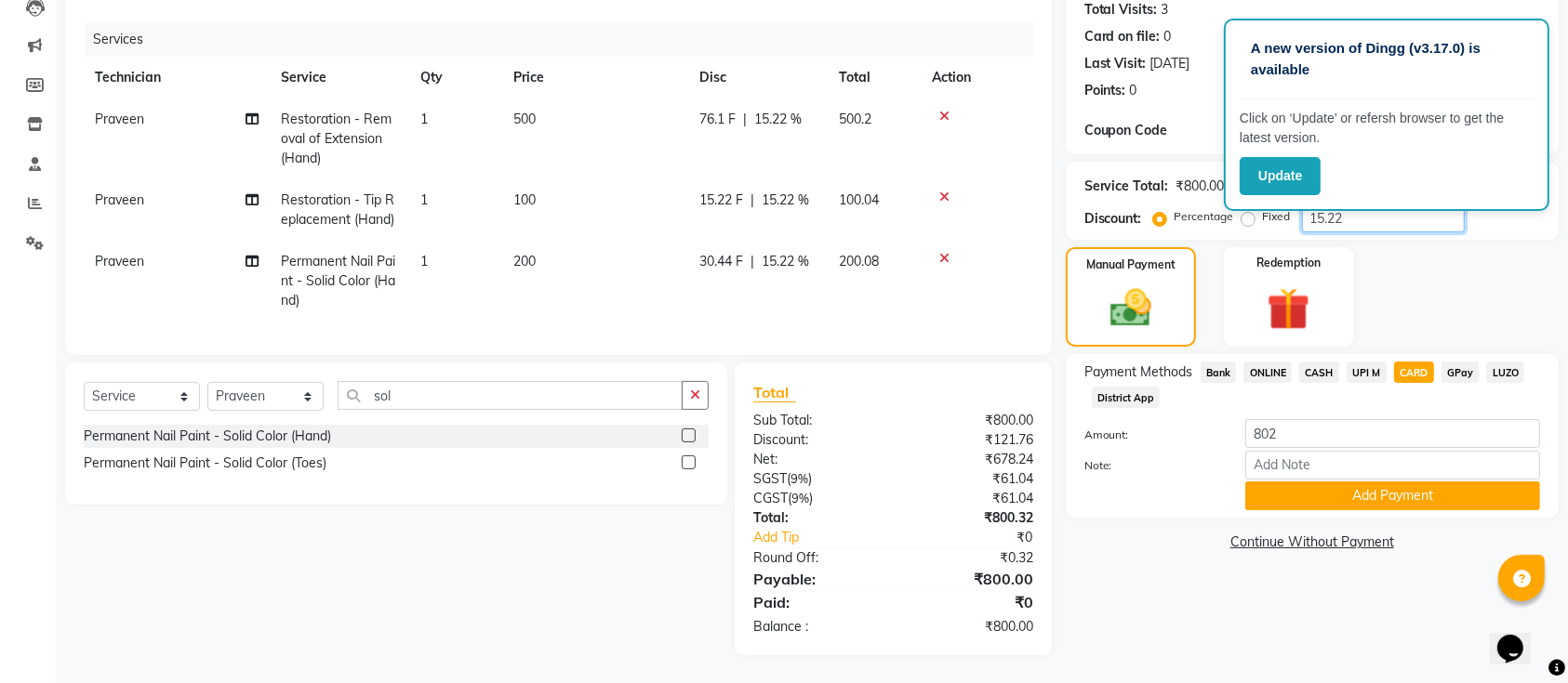
type input "15.22"
click at [1346, 419] on input "802" at bounding box center [1392, 433] width 295 height 29
click at [1115, 364] on div "Payment Methods Bank ONLINE CASH UPI M CARD GPay LUZO District App" at bounding box center [1311, 386] width 455 height 50
click at [1360, 361] on span "UPI M" at bounding box center [1366, 372] width 40 height 21
type input "800"
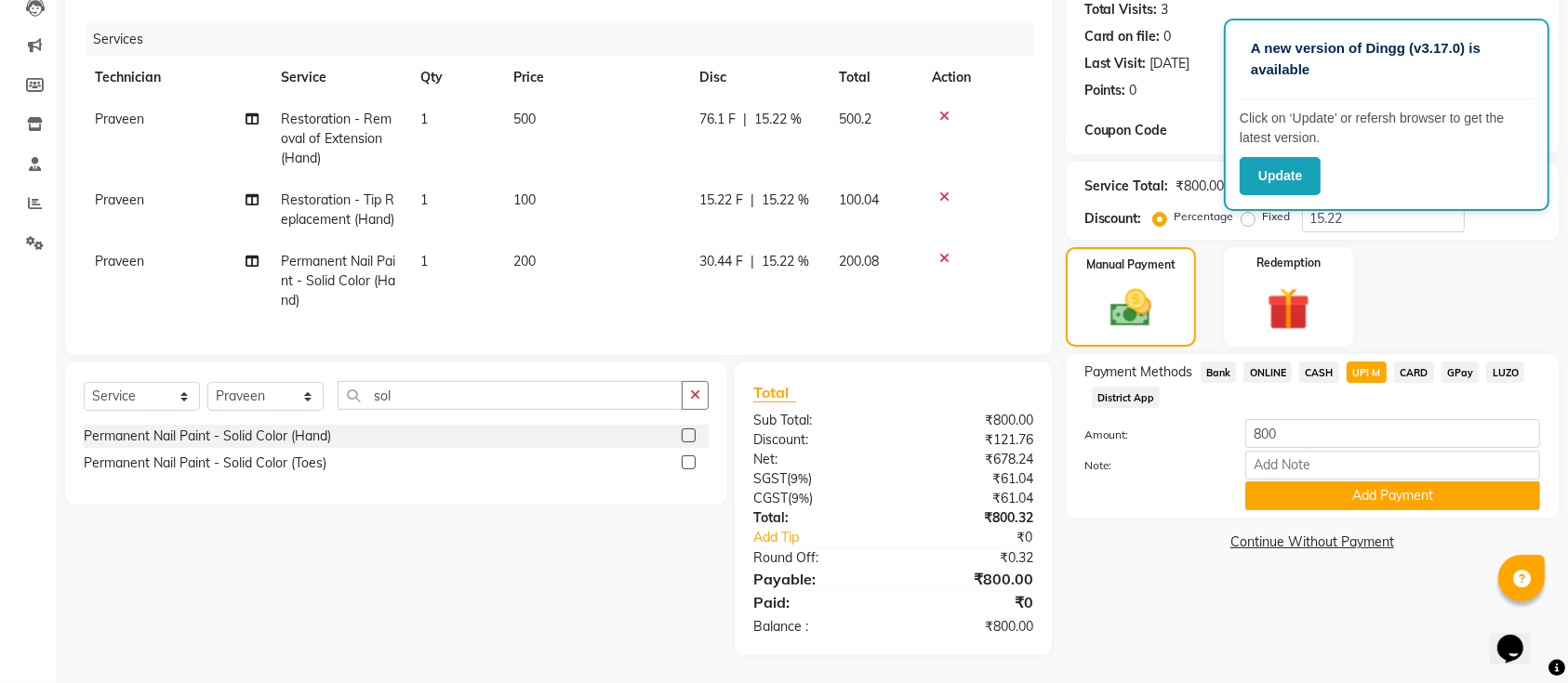
click at [1319, 361] on span "CASH" at bounding box center [1319, 372] width 40 height 21
click at [1350, 481] on button "Add Payment" at bounding box center [1392, 496] width 295 height 29
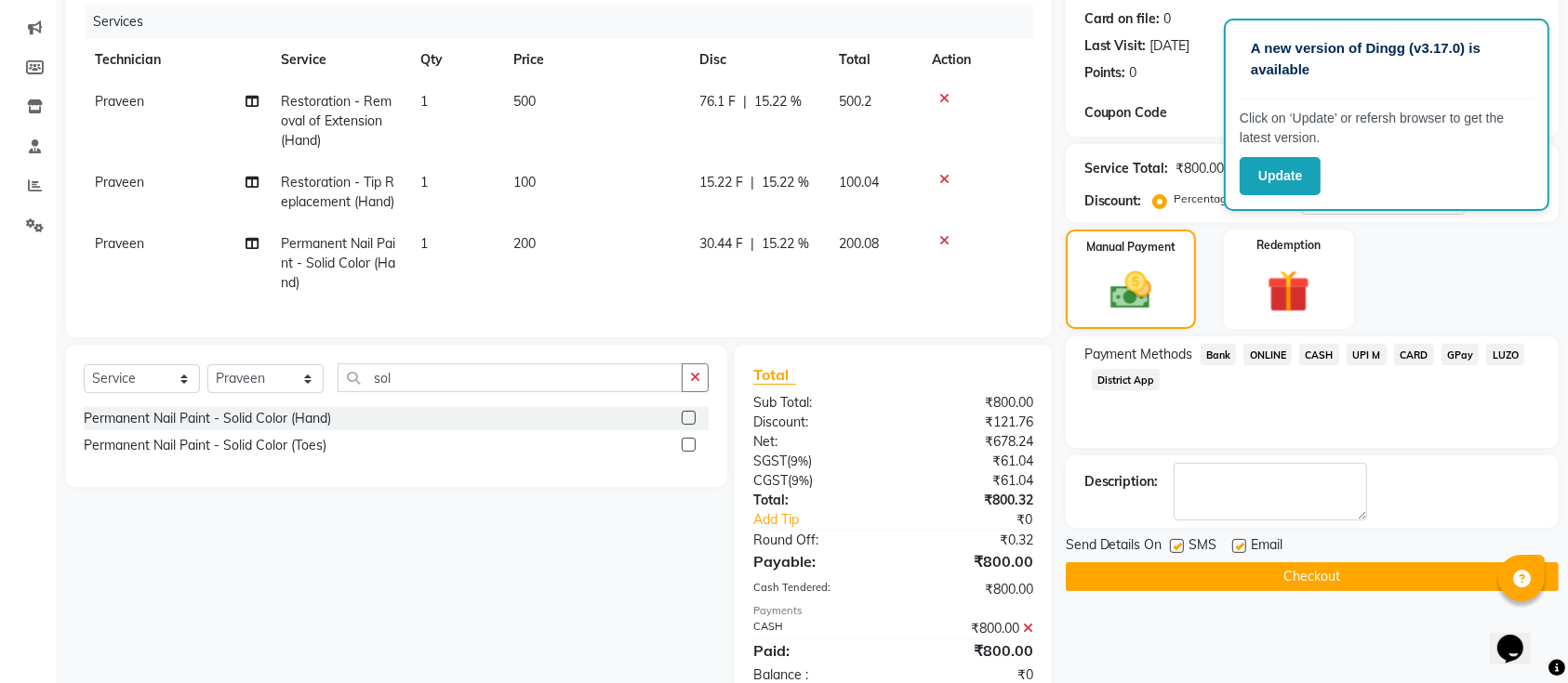
scroll to position [292, 0]
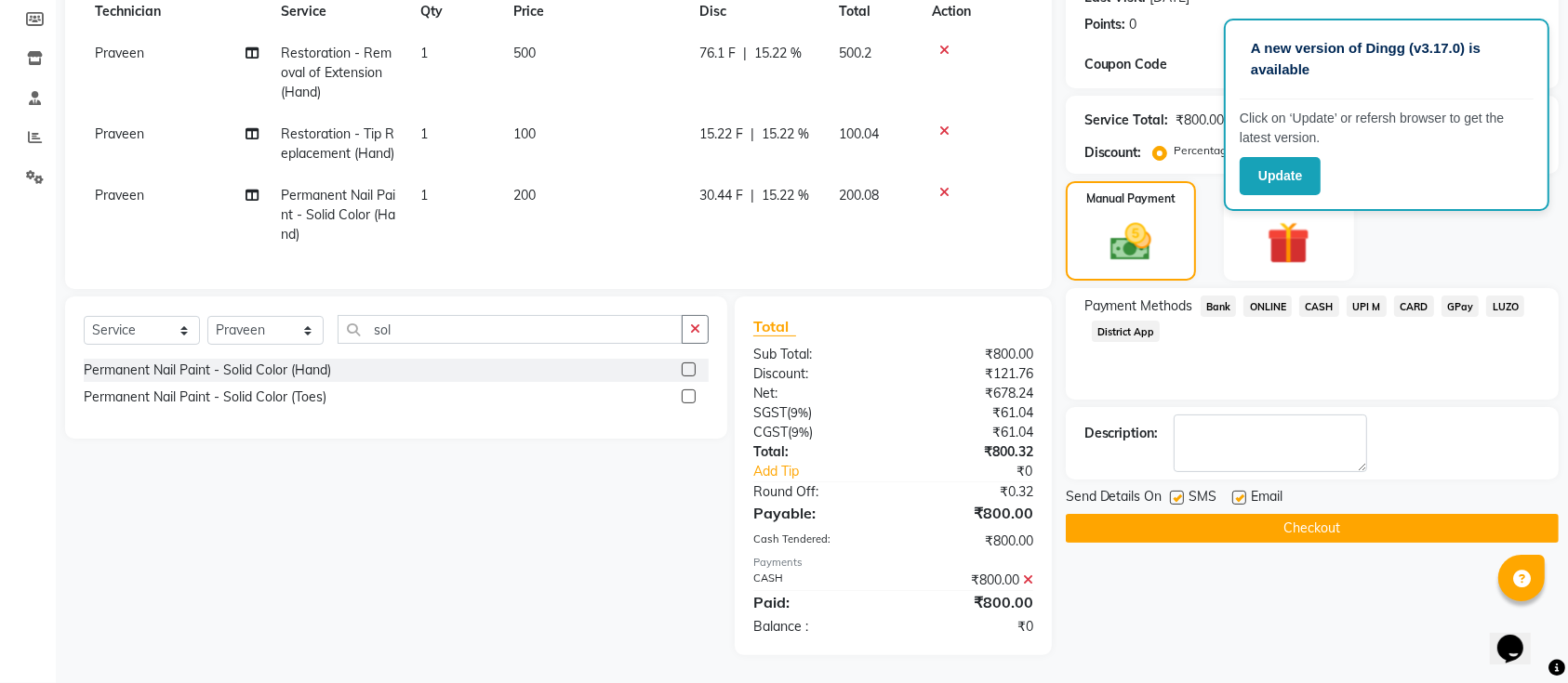
click at [1346, 514] on button "Checkout" at bounding box center [1311, 528] width 493 height 29
